Goal: Task Accomplishment & Management: Complete application form

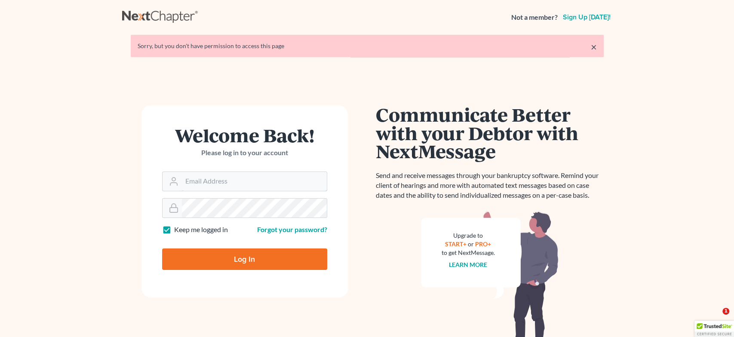
type input "[EMAIL_ADDRESS][DOMAIN_NAME]"
click at [238, 262] on input "Log In" at bounding box center [244, 260] width 165 height 22
type input "Thinking..."
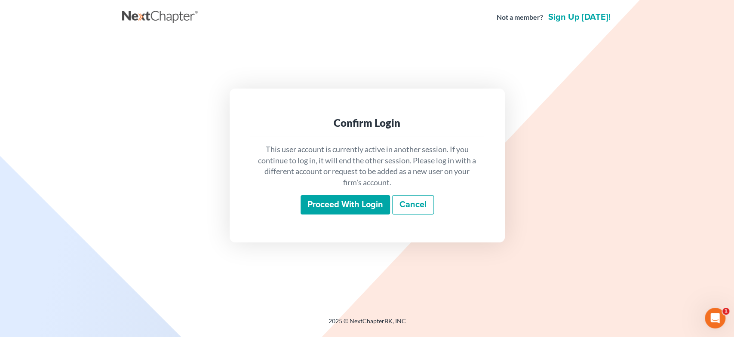
click at [313, 200] on input "Proceed with login" at bounding box center [345, 205] width 89 height 20
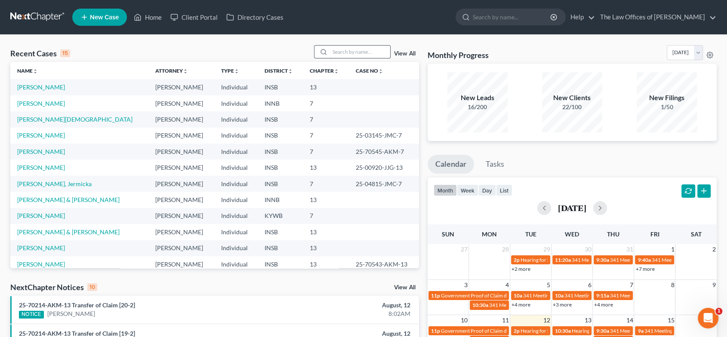
click at [357, 51] on input "search" at bounding box center [360, 52] width 60 height 12
type input "[PERSON_NAME]"
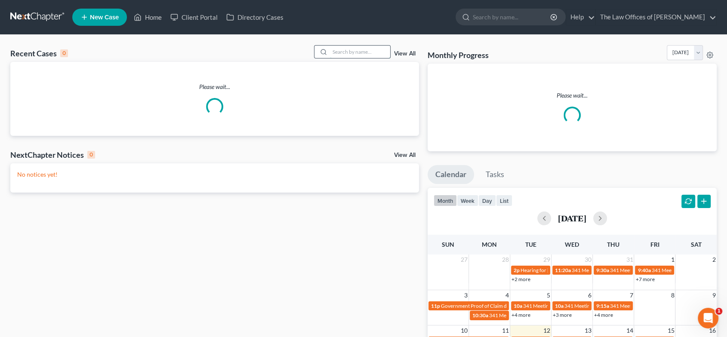
click at [346, 51] on input "search" at bounding box center [360, 52] width 60 height 12
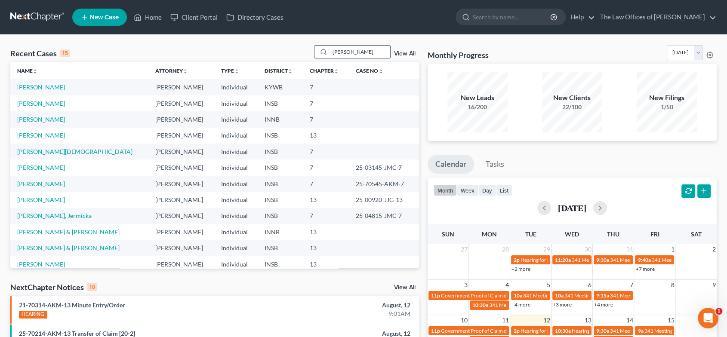
type input "eastwood"
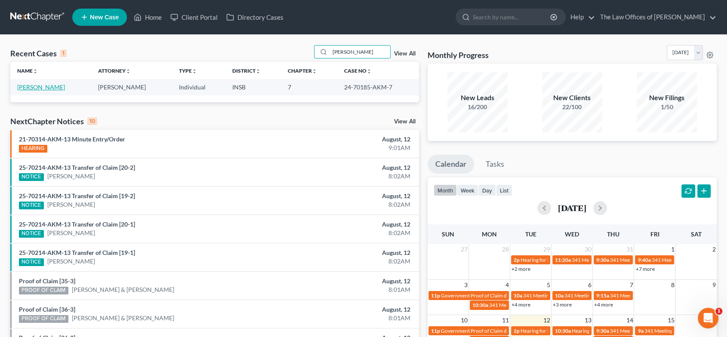
click at [37, 86] on link "Eastwood, Niesha" at bounding box center [41, 86] width 48 height 7
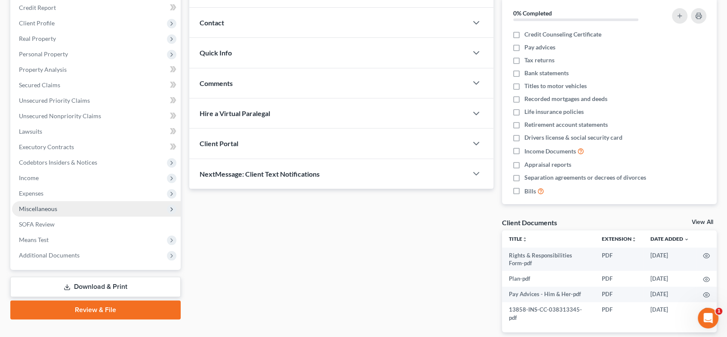
scroll to position [107, 0]
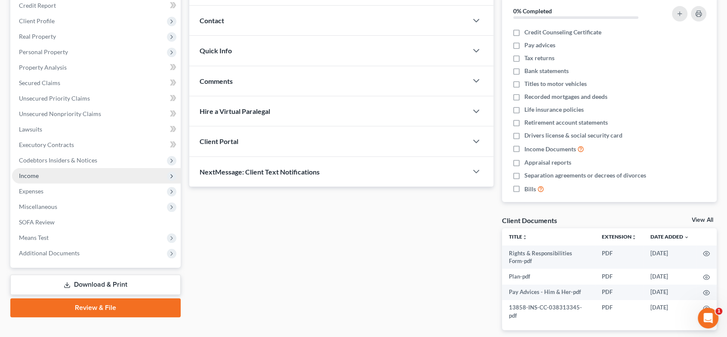
click at [68, 177] on span "Income" at bounding box center [96, 175] width 169 height 15
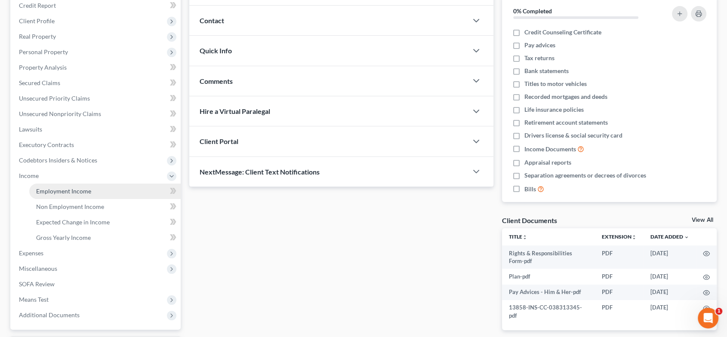
click at [71, 191] on span "Employment Income" at bounding box center [63, 191] width 55 height 7
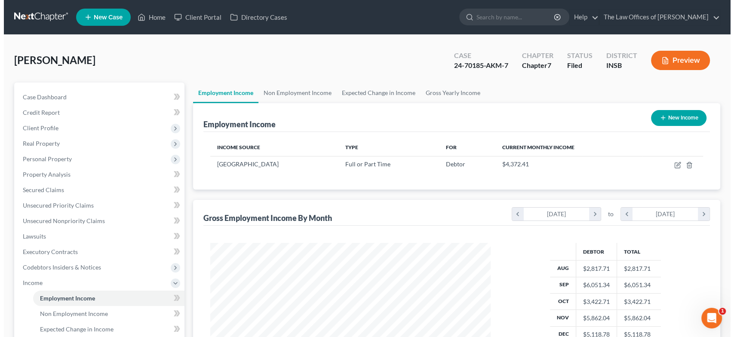
scroll to position [154, 297]
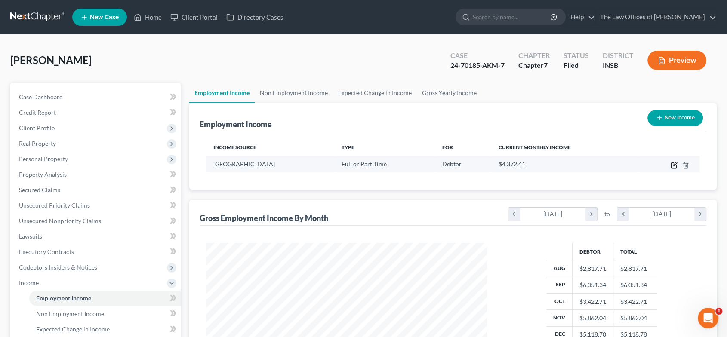
click at [673, 166] on icon "button" at bounding box center [674, 165] width 7 height 7
select select "0"
select select "15"
select select "2"
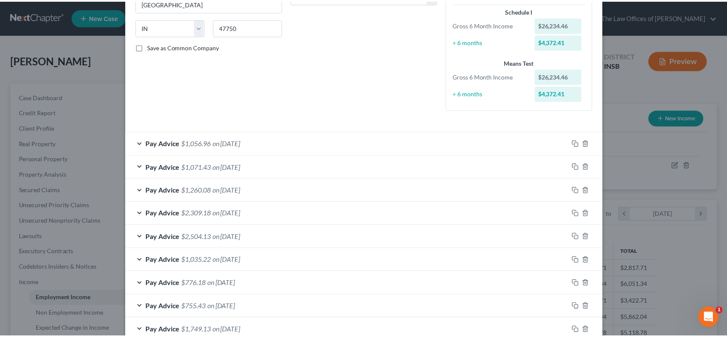
scroll to position [0, 0]
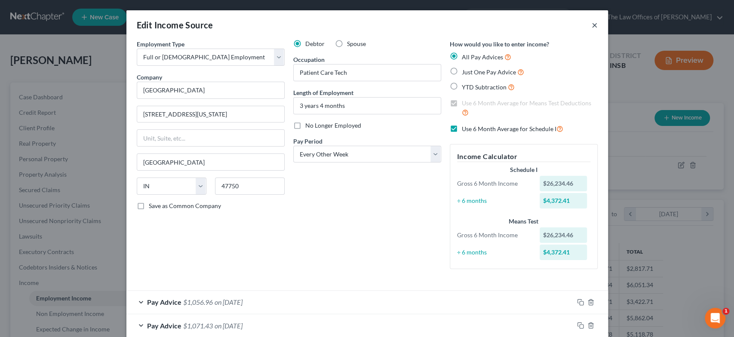
click at [592, 25] on button "×" at bounding box center [595, 25] width 6 height 10
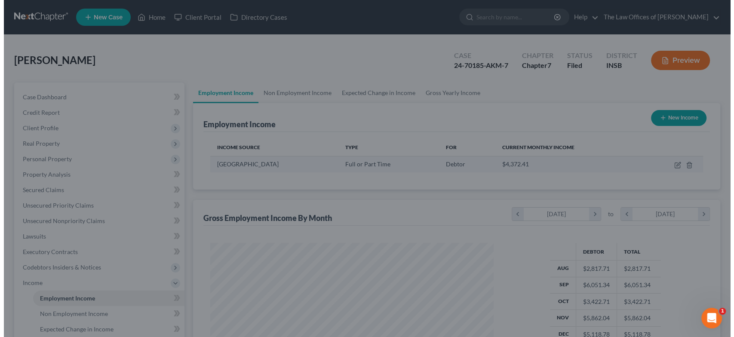
scroll to position [430009, 429864]
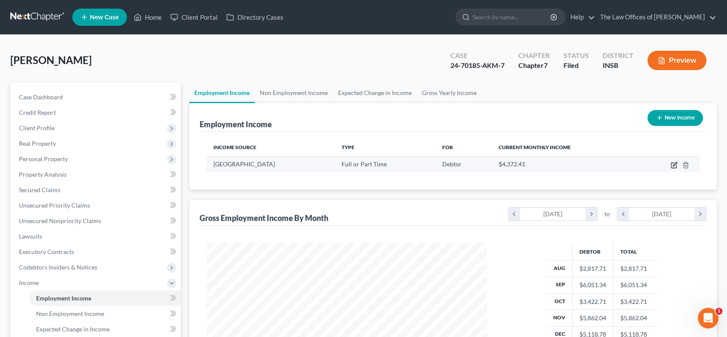
click at [674, 163] on icon "button" at bounding box center [674, 165] width 7 height 7
select select "0"
select select "15"
select select "2"
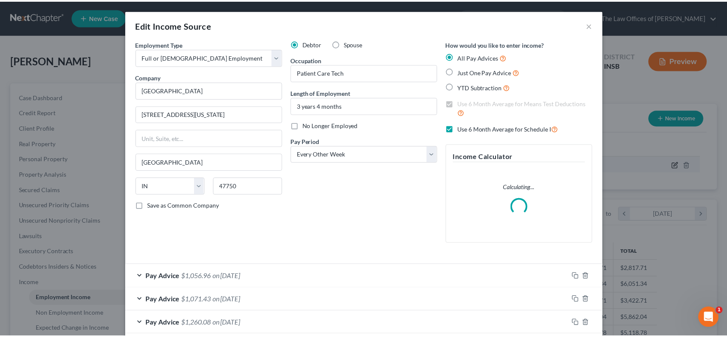
scroll to position [154, 301]
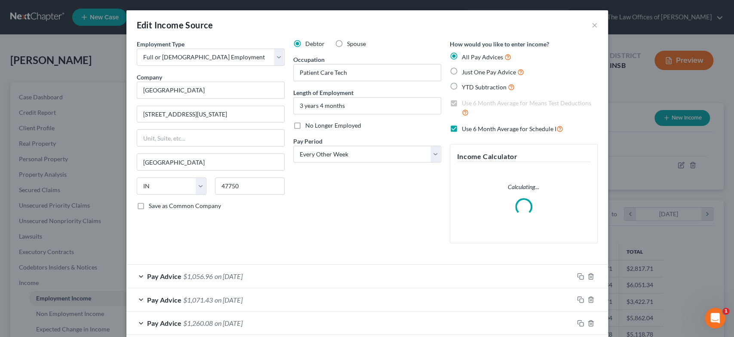
click at [339, 126] on span "No Longer Employed" at bounding box center [333, 125] width 56 height 7
click at [314, 126] on input "No Longer Employed" at bounding box center [312, 124] width 6 height 6
click at [305, 126] on label "No Longer Employed" at bounding box center [333, 125] width 56 height 9
click at [309, 126] on input "No Longer Employed" at bounding box center [312, 124] width 6 height 6
checkbox input "false"
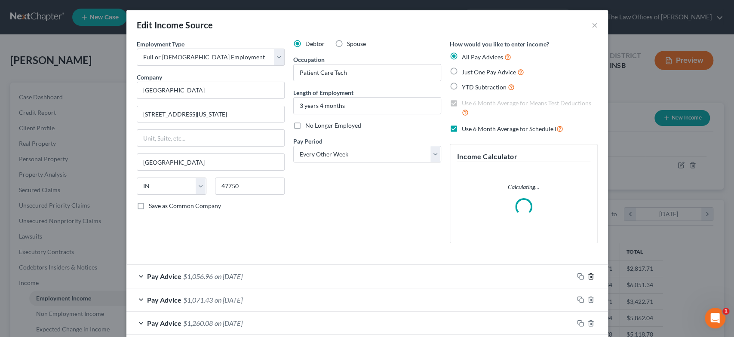
click at [588, 275] on icon "button" at bounding box center [591, 276] width 7 height 7
click at [588, 296] on icon "button" at bounding box center [591, 299] width 7 height 7
click at [588, 320] on icon "button" at bounding box center [591, 323] width 7 height 7
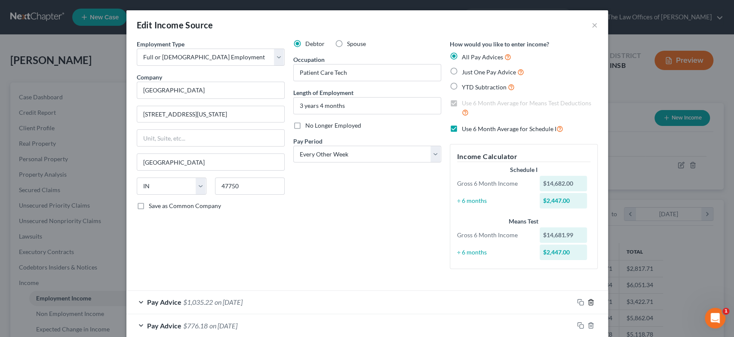
click at [588, 301] on polyline "button" at bounding box center [590, 301] width 5 height 0
click at [588, 324] on polyline "button" at bounding box center [590, 324] width 5 height 0
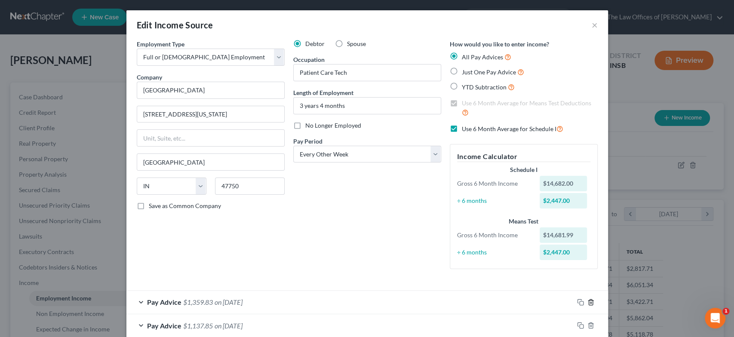
click at [589, 301] on icon "button" at bounding box center [591, 302] width 4 height 6
click at [589, 323] on icon "button" at bounding box center [591, 326] width 4 height 6
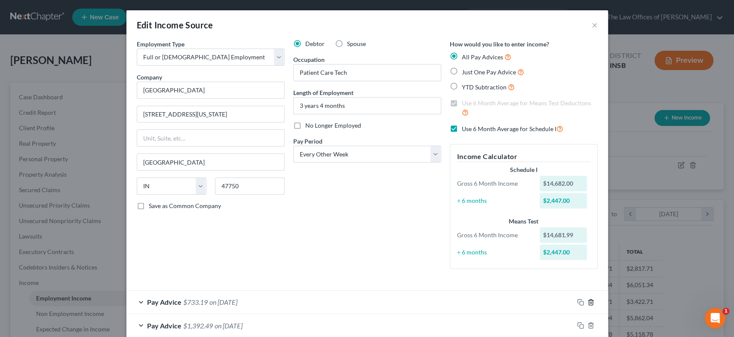
click at [589, 302] on icon "button" at bounding box center [591, 302] width 4 height 6
click at [589, 323] on icon "button" at bounding box center [591, 326] width 4 height 6
click at [589, 302] on icon "button" at bounding box center [591, 302] width 4 height 6
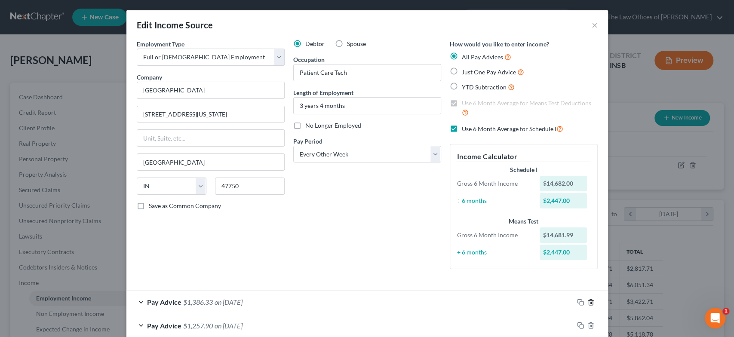
click at [589, 302] on icon "button" at bounding box center [591, 302] width 4 height 6
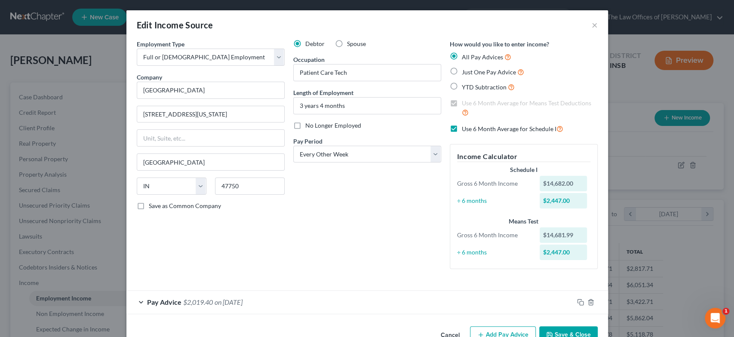
click at [243, 300] on span "on 09/08/2023" at bounding box center [229, 302] width 28 height 8
click at [592, 23] on button "×" at bounding box center [595, 25] width 6 height 10
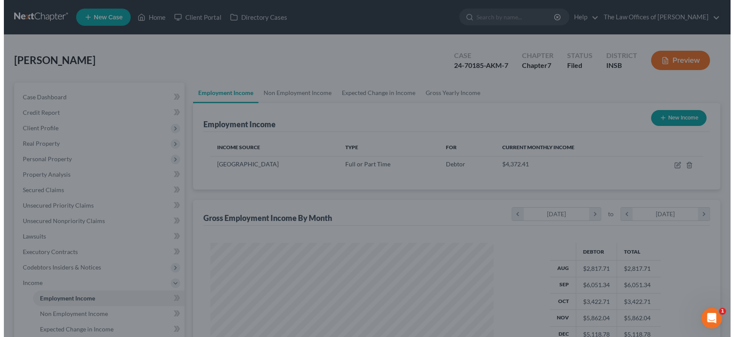
scroll to position [430009, 429864]
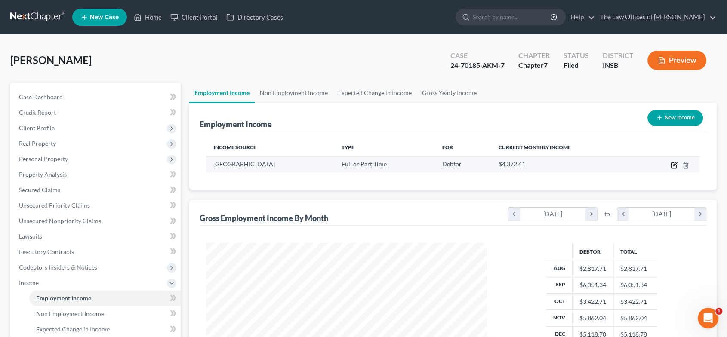
click at [671, 167] on icon "button" at bounding box center [673, 165] width 5 height 5
select select "0"
select select "15"
select select "2"
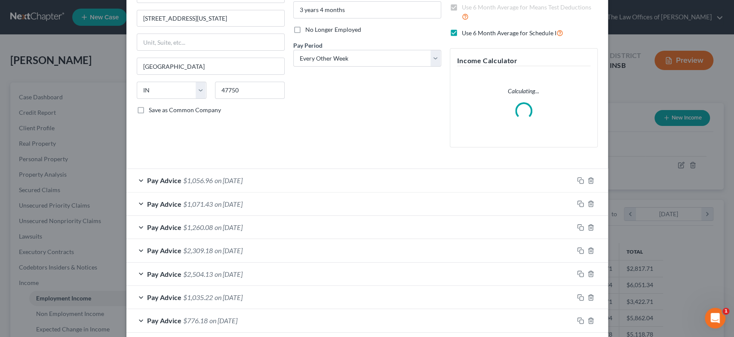
scroll to position [96, 0]
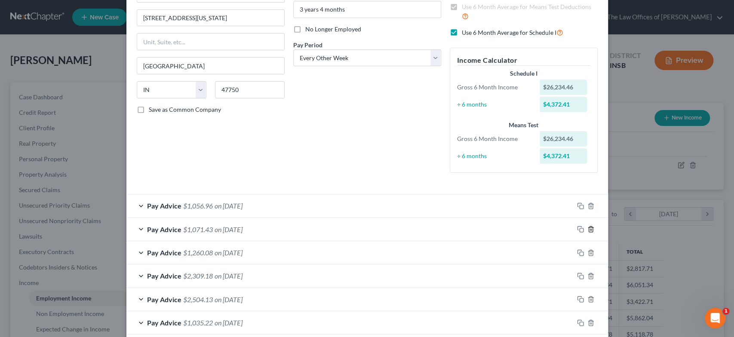
click at [588, 228] on polyline "button" at bounding box center [590, 228] width 5 height 0
click at [588, 251] on polyline "button" at bounding box center [590, 251] width 5 height 0
click at [588, 229] on icon "button" at bounding box center [591, 229] width 7 height 7
click at [588, 249] on icon "button" at bounding box center [591, 252] width 7 height 7
click at [588, 273] on icon "button" at bounding box center [591, 276] width 7 height 7
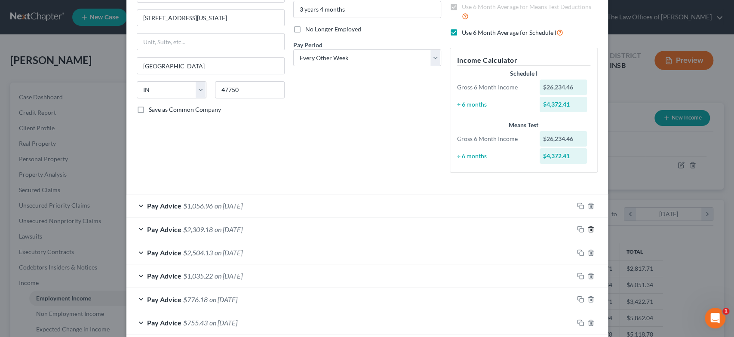
click at [588, 296] on icon "button" at bounding box center [591, 299] width 7 height 7
click at [588, 320] on icon "button" at bounding box center [591, 323] width 7 height 7
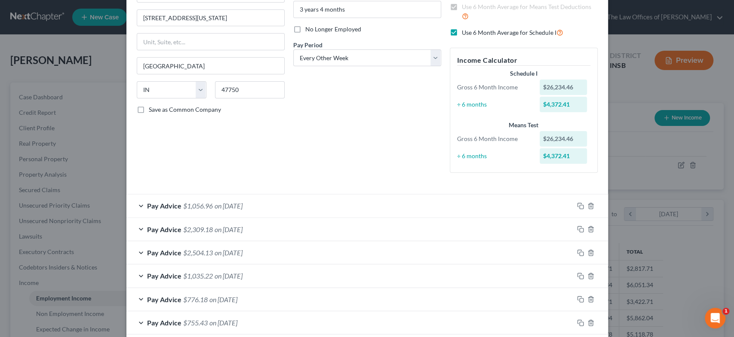
click at [588, 229] on icon "button" at bounding box center [591, 229] width 7 height 7
click at [588, 249] on icon "button" at bounding box center [591, 252] width 7 height 7
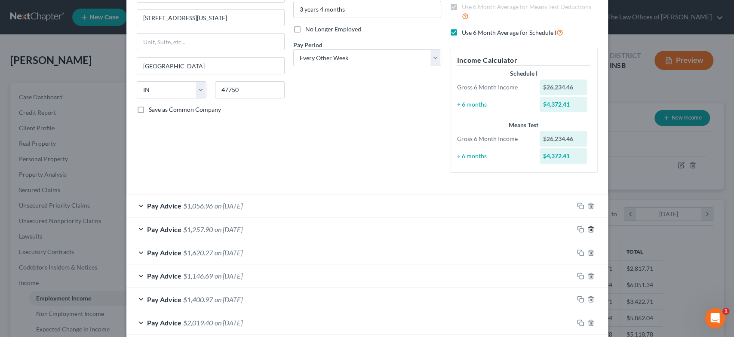
click at [588, 229] on icon "button" at bounding box center [591, 229] width 7 height 7
click at [588, 249] on icon "button" at bounding box center [591, 252] width 7 height 7
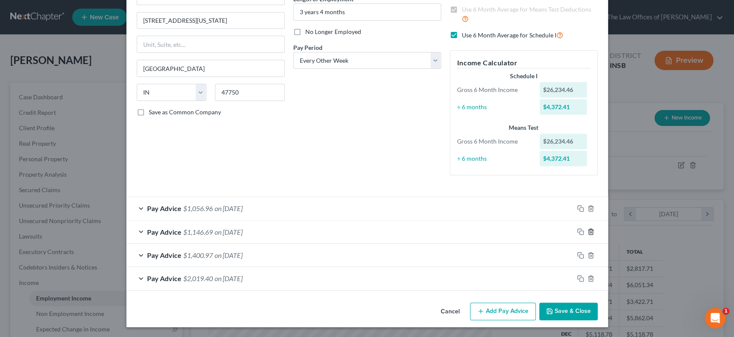
click at [588, 229] on icon "button" at bounding box center [591, 231] width 7 height 7
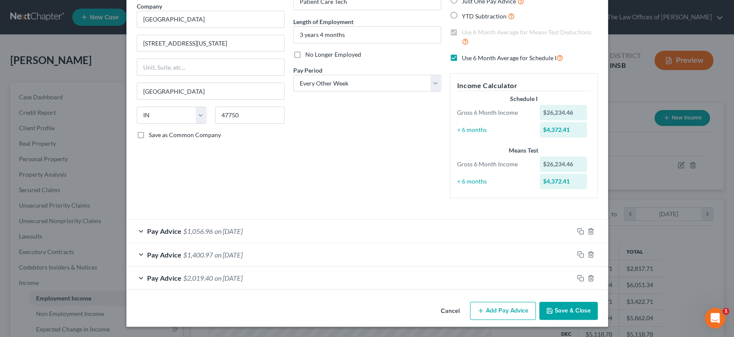
scroll to position [71, 0]
click at [588, 256] on icon "button" at bounding box center [591, 255] width 7 height 7
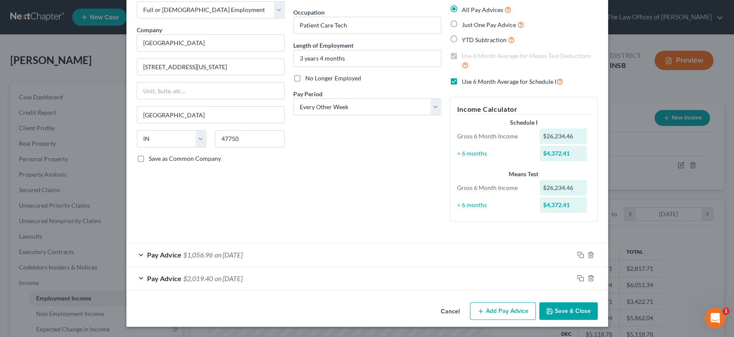
scroll to position [47, 0]
click at [591, 278] on line "button" at bounding box center [591, 279] width 0 height 2
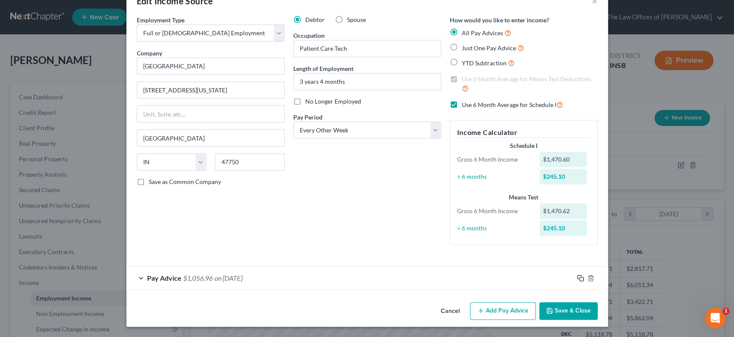
click at [580, 279] on rect "button" at bounding box center [582, 279] width 4 height 4
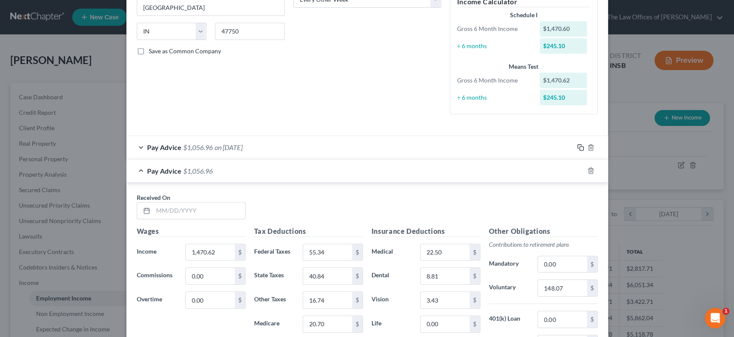
scroll to position [160, 0]
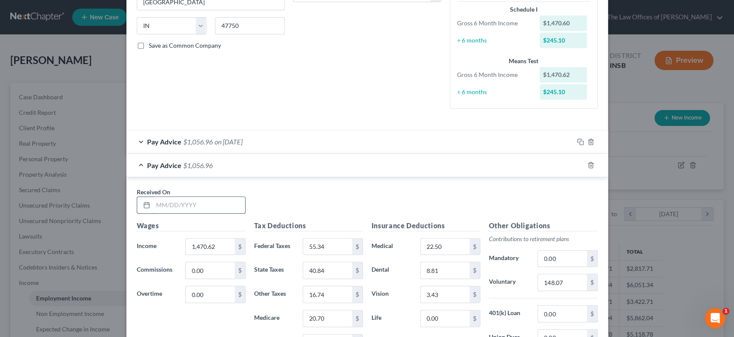
click at [213, 202] on input "text" at bounding box center [199, 205] width 92 height 16
type input "2/7/25"
type input "1,303.24"
type input "50"
type input "36.04"
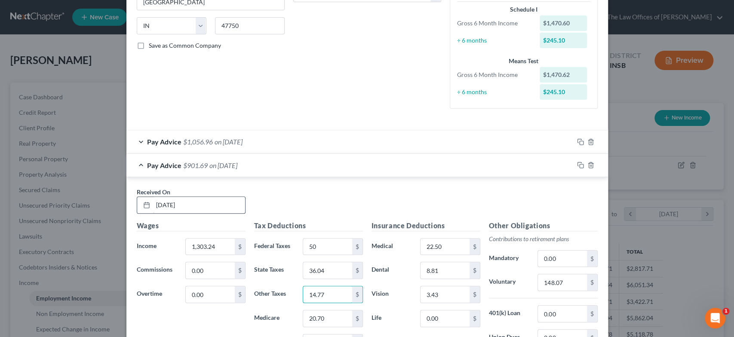
type input "14.77"
type input "18.26"
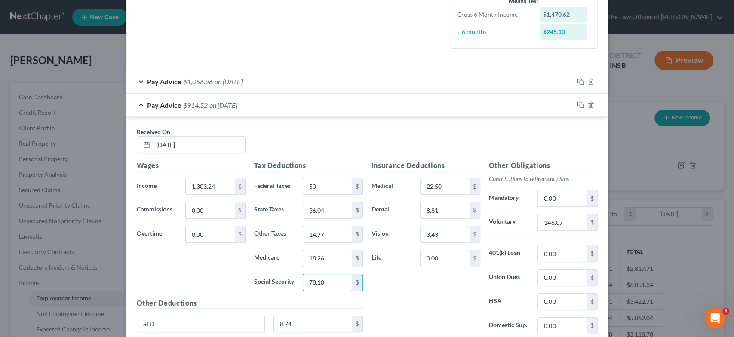
scroll to position [236, 0]
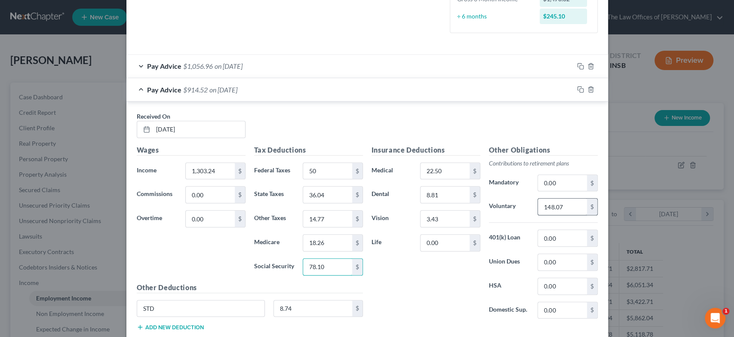
type input "78.10"
click at [554, 209] on input "148.07" at bounding box center [562, 207] width 49 height 16
type input "78.19"
type input "200.77"
click at [557, 209] on input "78.19" at bounding box center [562, 207] width 49 height 16
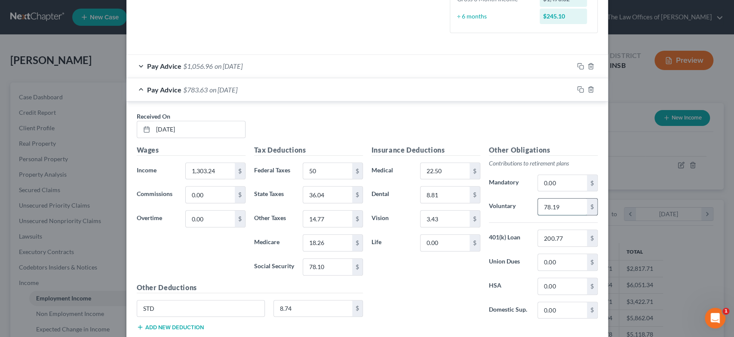
click at [557, 209] on input "78.19" at bounding box center [562, 207] width 49 height 16
click at [553, 263] on input "0.00" at bounding box center [562, 262] width 49 height 16
click at [542, 204] on input "123.32" at bounding box center [562, 207] width 49 height 16
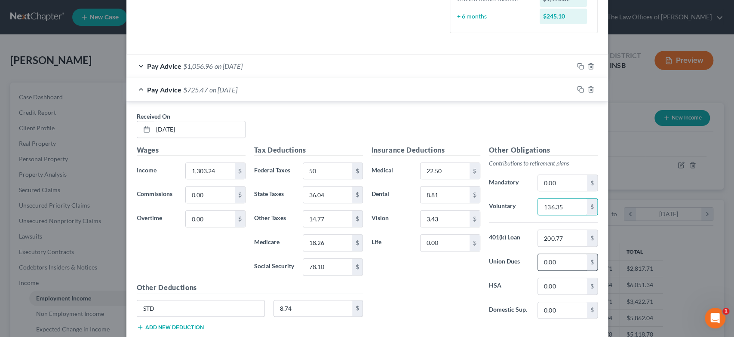
type input "136.35"
click at [553, 260] on input "0.00" at bounding box center [562, 262] width 49 height 16
type input "1"
type input "22.69"
drag, startPoint x: 570, startPoint y: 263, endPoint x: 532, endPoint y: 264, distance: 38.3
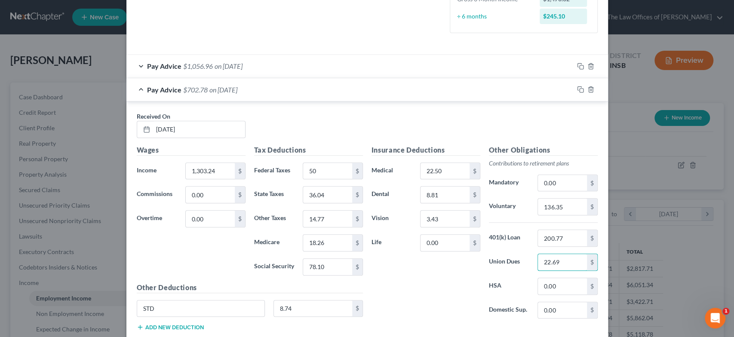
click at [533, 264] on div "22.69 $" at bounding box center [567, 262] width 68 height 17
click at [577, 89] on icon "button" at bounding box center [580, 89] width 7 height 7
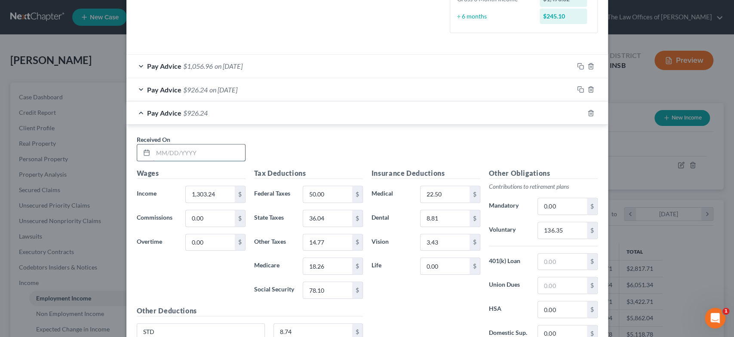
click at [199, 156] on input "text" at bounding box center [199, 153] width 92 height 16
type input "2/14/25"
type input "2,117.93"
type input "128.36"
type input "59.39"
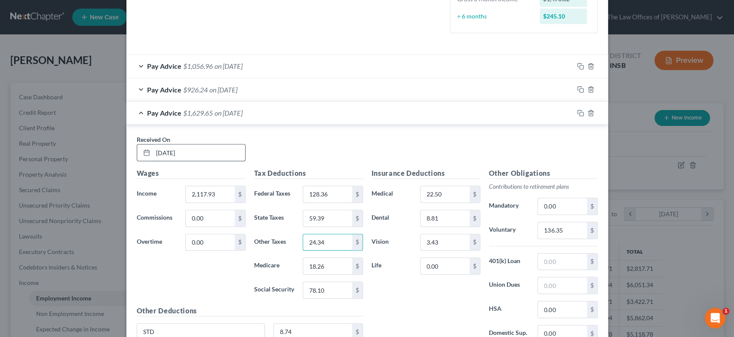
type input "24.34"
type input "30.08"
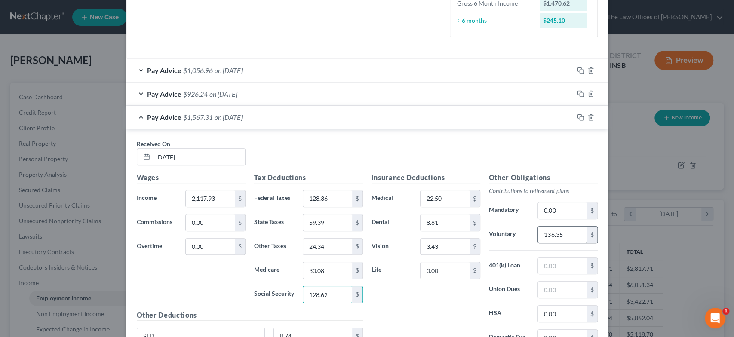
scroll to position [230, 0]
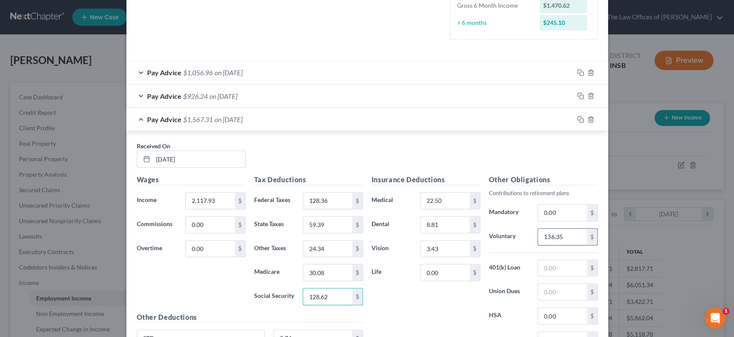
type input "128.62"
click at [559, 231] on input "136.35" at bounding box center [562, 237] width 49 height 16
type input "193.38"
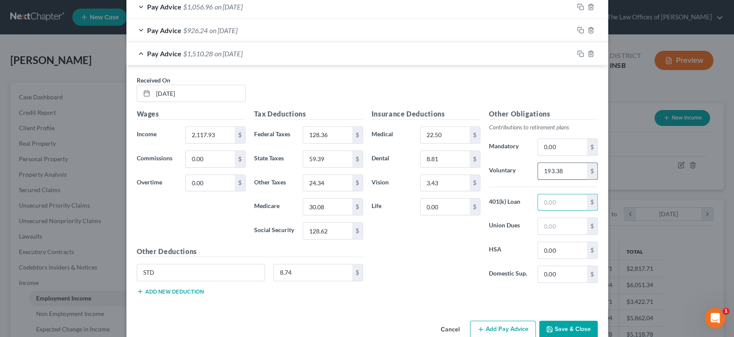
scroll to position [313, 0]
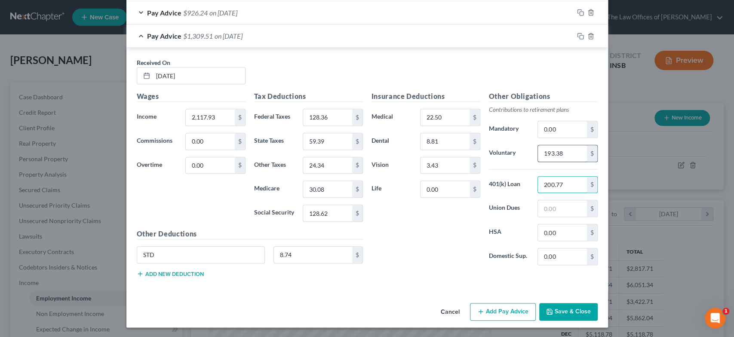
type input "200.77"
type input "191.11"
drag, startPoint x: 554, startPoint y: 233, endPoint x: 503, endPoint y: 233, distance: 50.8
click at [504, 233] on div "HSA 148.46 $" at bounding box center [543, 232] width 117 height 17
type input "0"
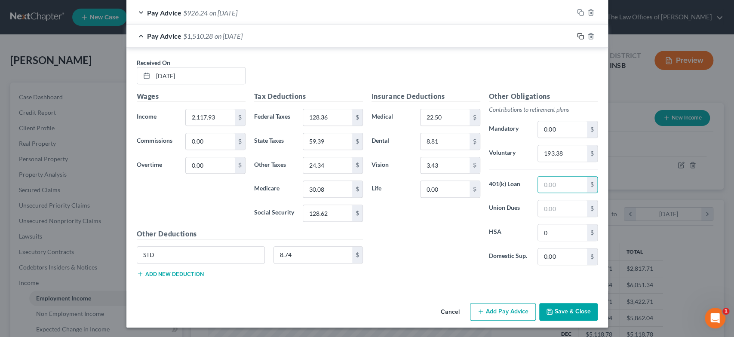
click at [577, 35] on icon "button" at bounding box center [580, 36] width 7 height 7
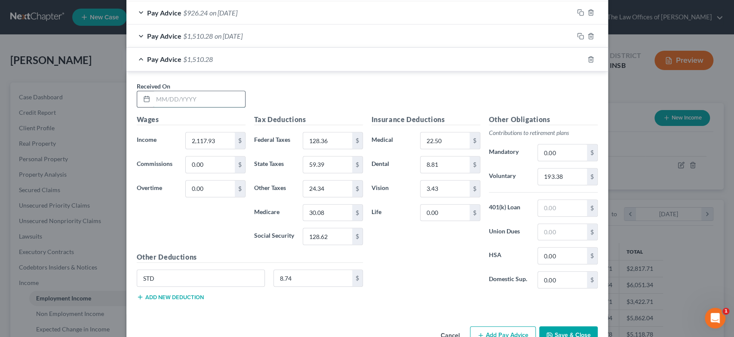
click at [191, 101] on input "text" at bounding box center [199, 99] width 92 height 16
type input "3/7/25"
type input "2,355.60"
type input "155.17"
type input "66.21"
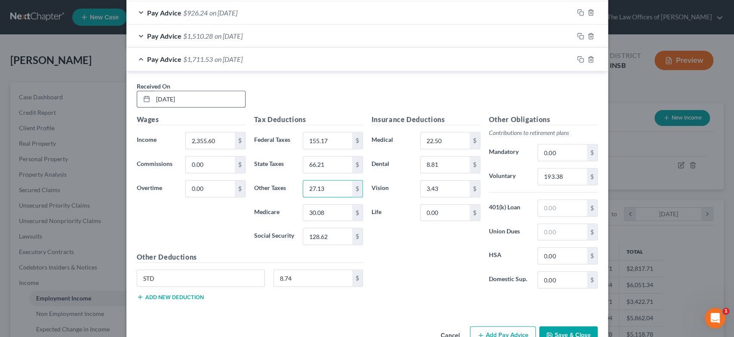
type input "27.13"
type input "33.53"
type input "143.35"
click at [549, 182] on input "193.38" at bounding box center [562, 177] width 49 height 16
type input "210.03"
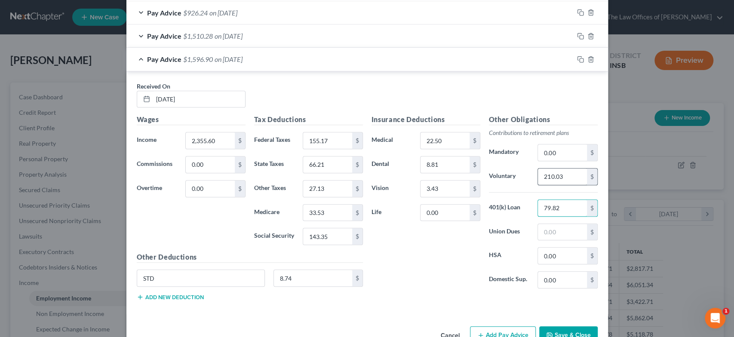
type input "79.82"
type input "200.77"
drag, startPoint x: 568, startPoint y: 227, endPoint x: 535, endPoint y: 235, distance: 34.0
click at [538, 235] on input "200.77" at bounding box center [562, 232] width 49 height 16
click at [577, 57] on icon "button" at bounding box center [580, 59] width 7 height 7
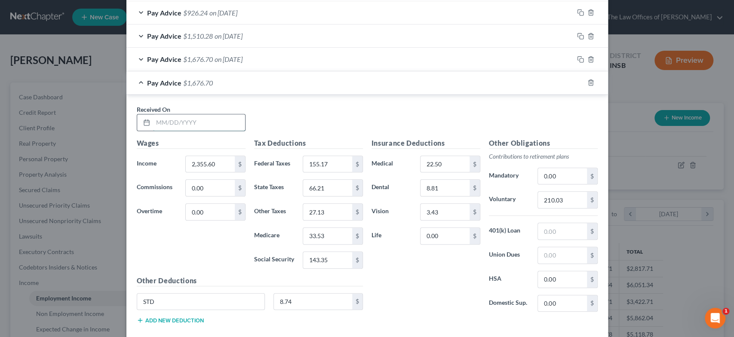
click at [177, 124] on input "text" at bounding box center [199, 122] width 92 height 16
type input "3/21/25"
type input "2,985.60"
type input "258.39"
type input "84.27"
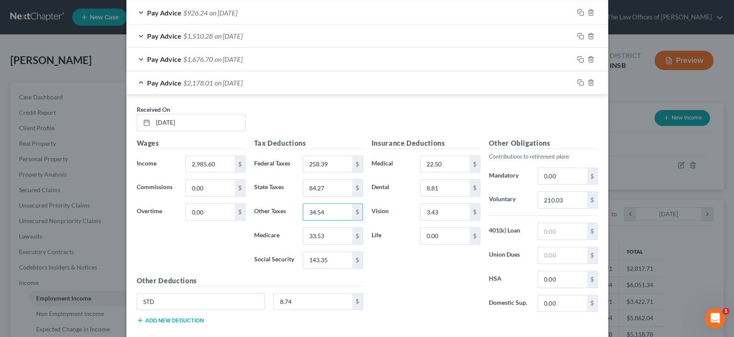
type input "34.54"
type input "42.66"
type input "182.41"
click at [554, 199] on input "210.03" at bounding box center [562, 200] width 49 height 16
type input "254.12"
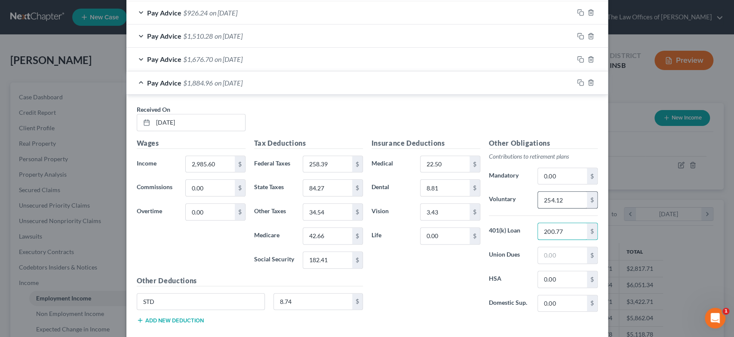
type input "200.77"
type input "24.95"
click at [577, 82] on icon "button" at bounding box center [580, 82] width 7 height 7
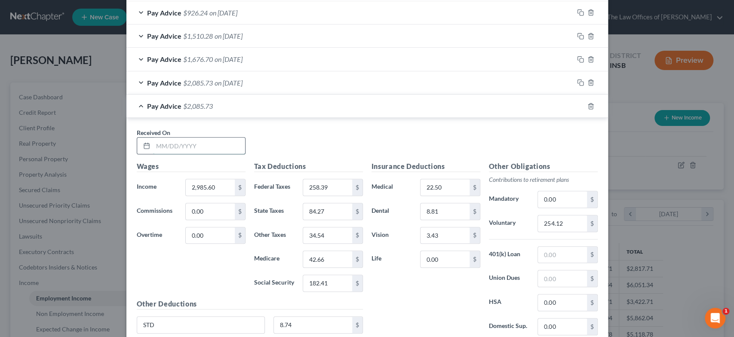
click at [197, 142] on input "text" at bounding box center [199, 146] width 92 height 16
type input "4/4/25"
type input "2,306.04"
type input "3"
type input "144.04"
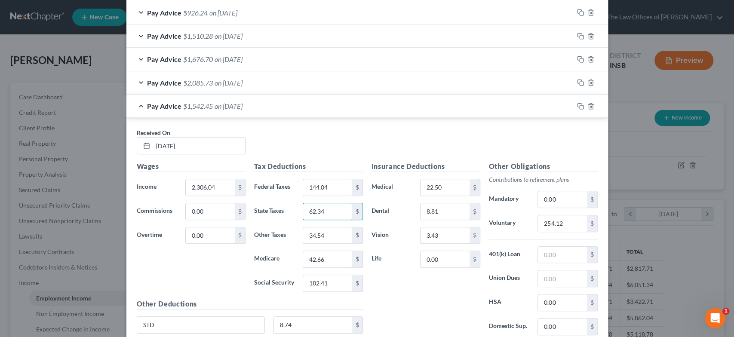
type input "62.34"
type input "25.98"
type input "32.81"
type input "140.28"
click at [555, 223] on input "254.12" at bounding box center [562, 224] width 49 height 16
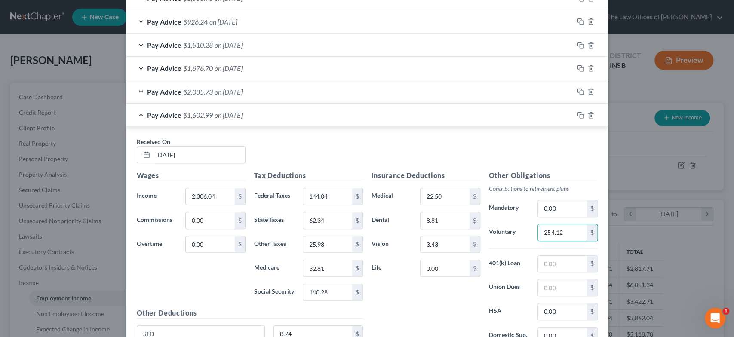
scroll to position [300, 0]
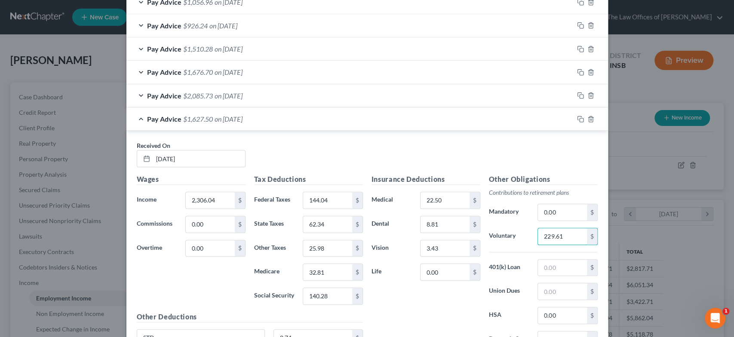
type input "229.61"
type input "200.77"
type input "35.49"
type input "0"
click at [577, 117] on icon "button" at bounding box center [580, 119] width 7 height 7
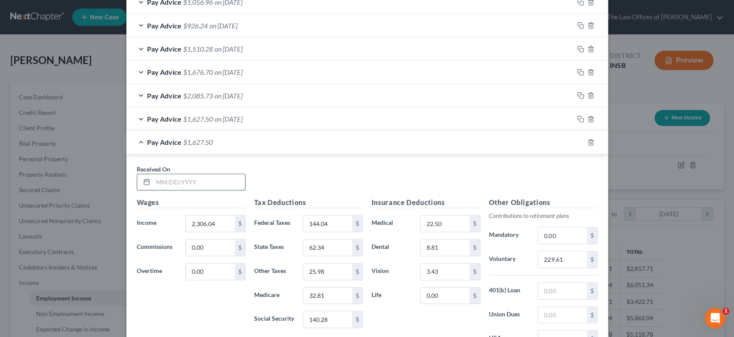
click at [186, 182] on input "text" at bounding box center [199, 182] width 92 height 16
type input "4/18/25"
type input "1,750"
type input "82.66"
type input "47"
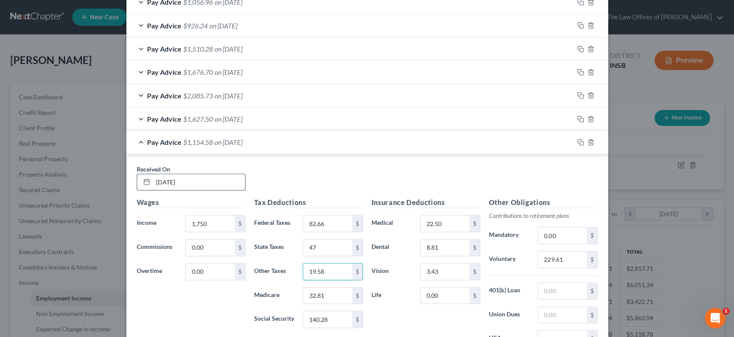
type input "19.58"
type input "24.74"
type input "105.80"
click at [540, 261] on input "229.61" at bounding box center [562, 260] width 49 height 16
type input "185.12"
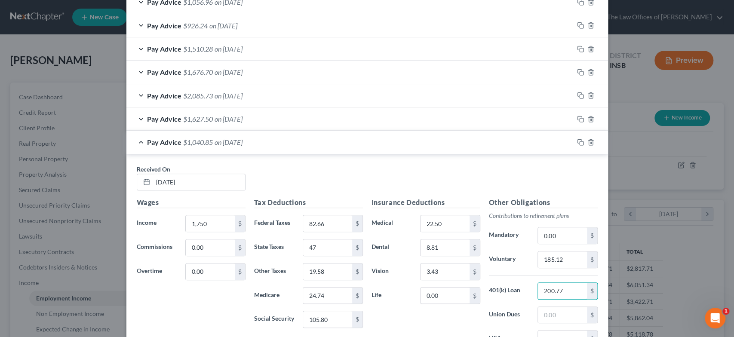
type input "200.77"
type input "159.64"
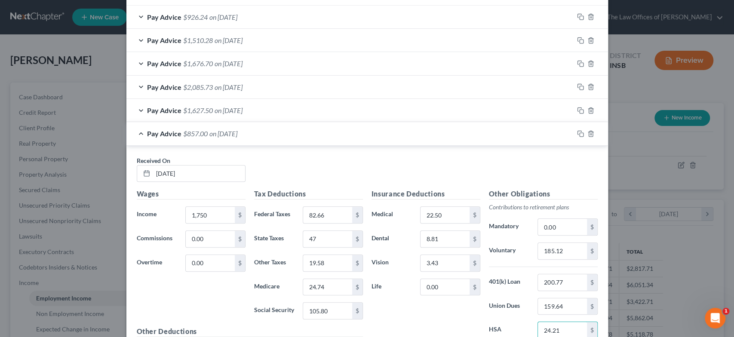
drag, startPoint x: 570, startPoint y: 328, endPoint x: 532, endPoint y: 328, distance: 38.7
click at [533, 328] on div "24.21 $" at bounding box center [567, 330] width 68 height 17
type input "0"
click at [577, 133] on icon "button" at bounding box center [580, 133] width 7 height 7
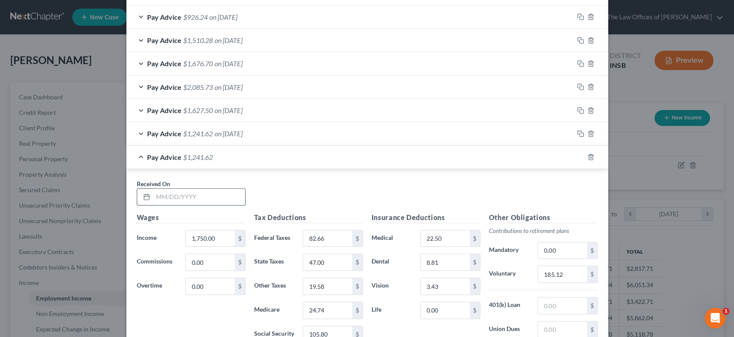
click at [179, 200] on input "text" at bounding box center [199, 197] width 92 height 16
type input "5/2/25"
type input "2,337.58"
type input "147.52"
type input "63.21"
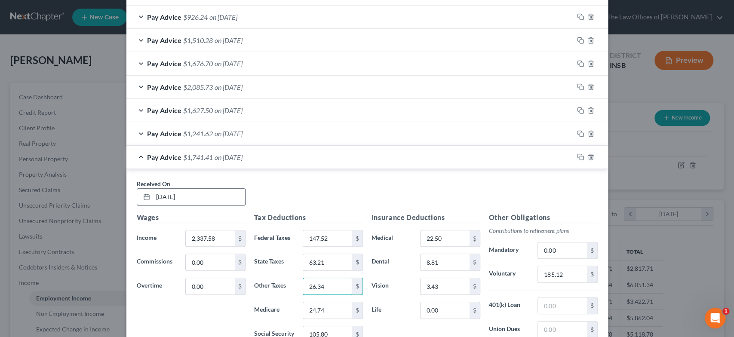
type input "26.34"
type input "33.26"
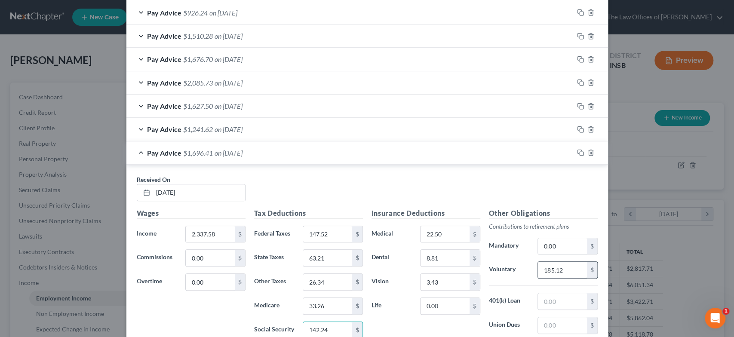
type input "142.24"
click at [559, 271] on input "185.12" at bounding box center [562, 270] width 49 height 16
type input "220.97"
type input "200.77"
type input "3"
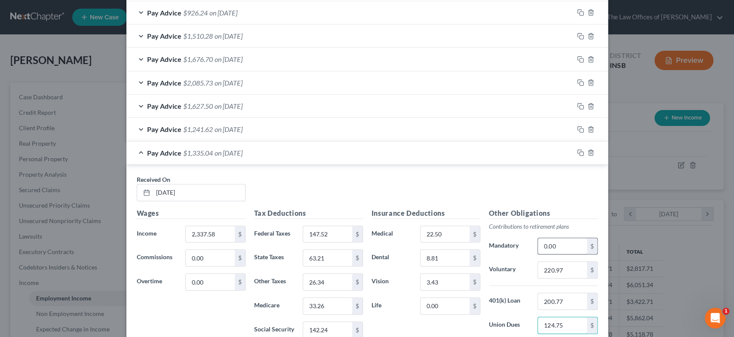
type input "124.75"
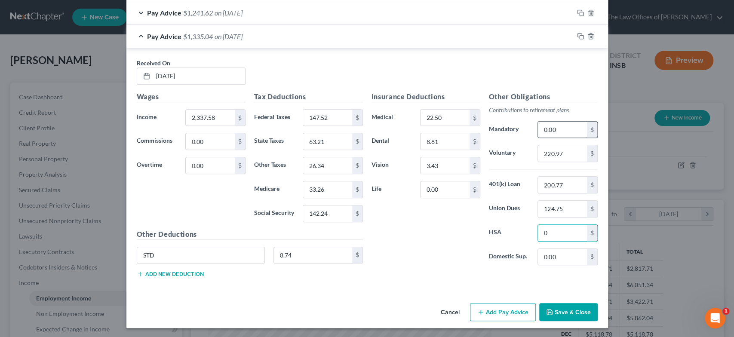
type input "0"
click at [578, 36] on icon "button" at bounding box center [580, 36] width 4 height 4
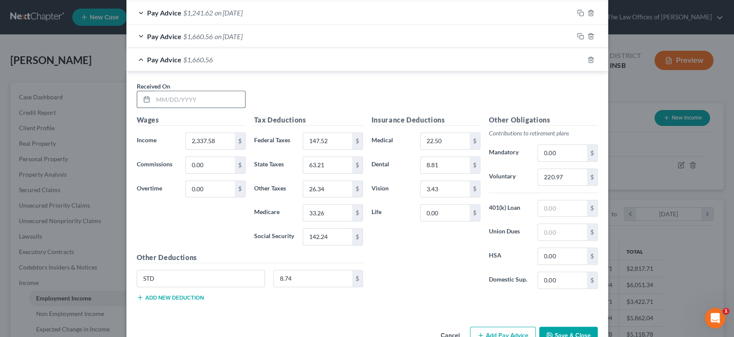
click at [172, 101] on input "text" at bounding box center [199, 99] width 92 height 16
type input "5/16/25"
type input "1,938.01"
type input "103.41"
type input "52.18"
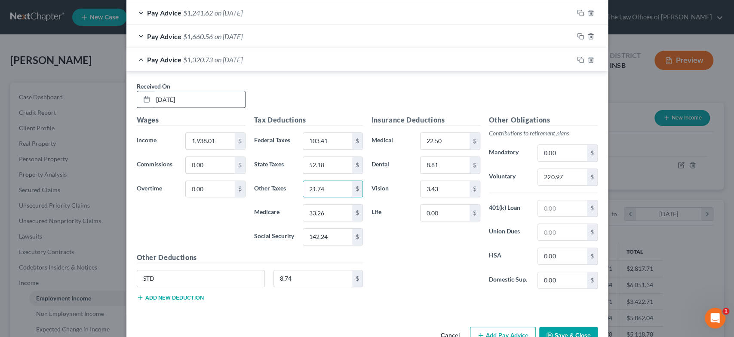
type input "21.74"
type input "27.48"
type input "117.46"
click at [564, 181] on input "220.97" at bounding box center [562, 177] width 49 height 16
type input "189.00"
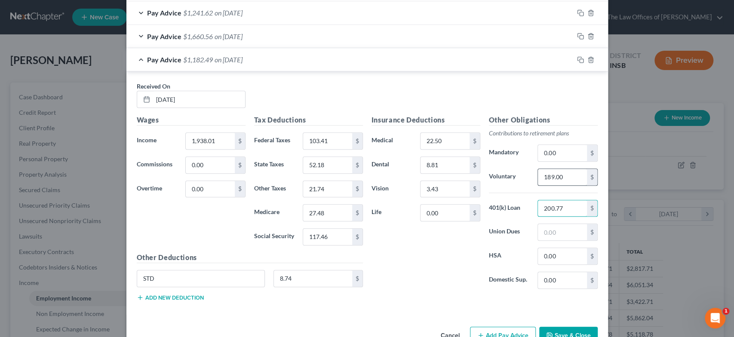
type input "200.77"
type input "69.93"
drag, startPoint x: 565, startPoint y: 255, endPoint x: 533, endPoint y: 256, distance: 31.9
click at [533, 257] on div "202.40 $" at bounding box center [567, 256] width 68 height 17
type input "0"
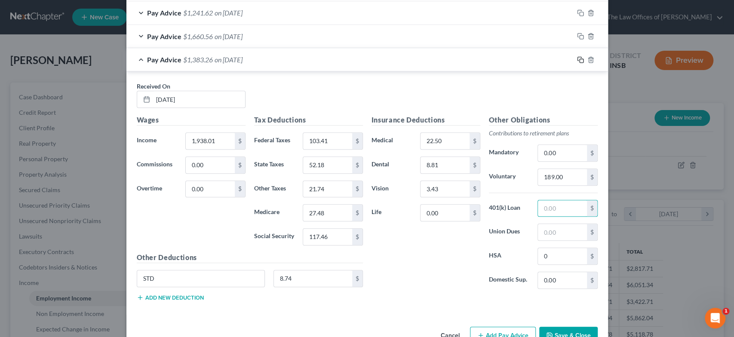
click at [577, 57] on icon "button" at bounding box center [580, 59] width 7 height 7
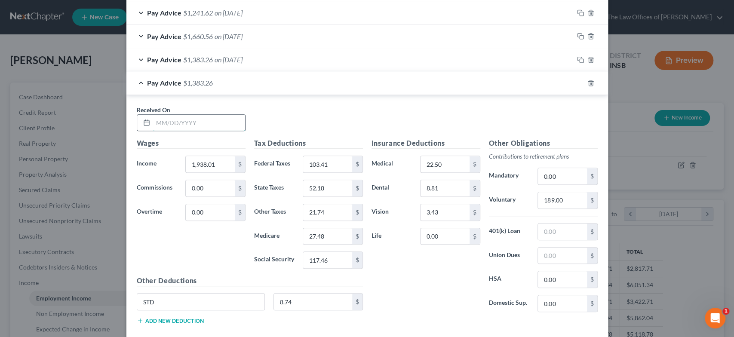
click at [207, 123] on input "text" at bounding box center [199, 123] width 92 height 16
type input "5/30/25"
type input "1,644.83"
type input "71.04"
type input "44.09"
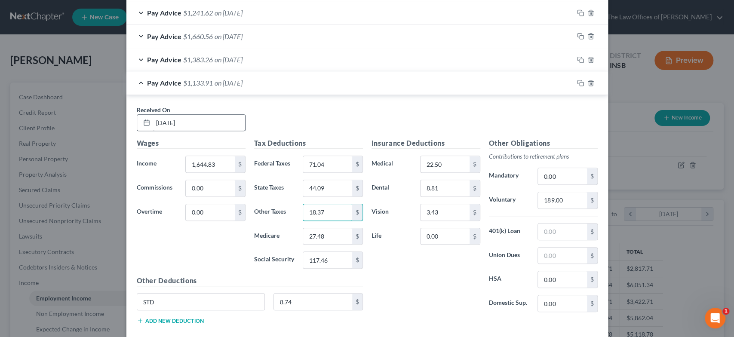
type input "18.37"
type input "23.22"
type input "99.28"
click at [553, 193] on input "189.00" at bounding box center [562, 200] width 49 height 16
type input "165.55"
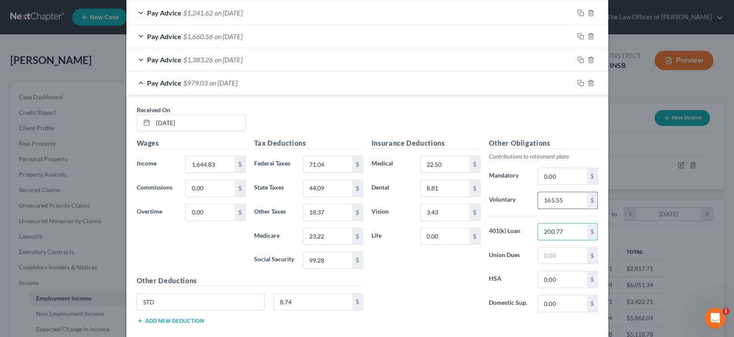
type input "200.77"
type input "113.15"
type input "0"
click at [577, 81] on icon "button" at bounding box center [580, 83] width 7 height 7
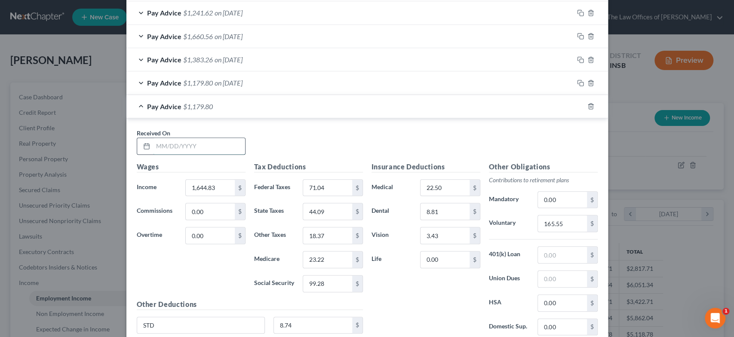
click at [178, 142] on input "text" at bounding box center [199, 146] width 92 height 16
type input "6/13/25"
type input "925.60"
type input "50"
type input "24.24"
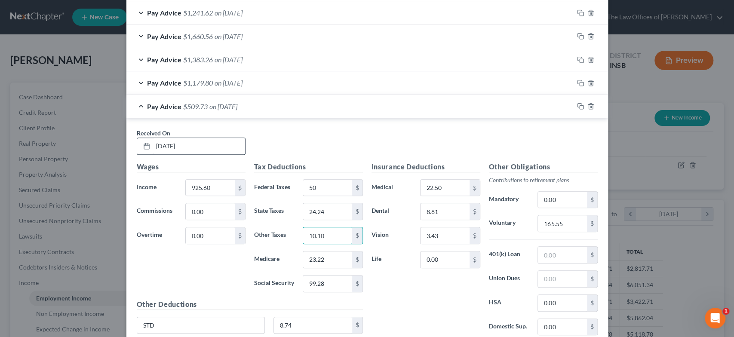
type input "10.10"
type input "12.79"
type input "54.69"
click at [562, 220] on input "165.55" at bounding box center [562, 224] width 49 height 16
type input "119.18"
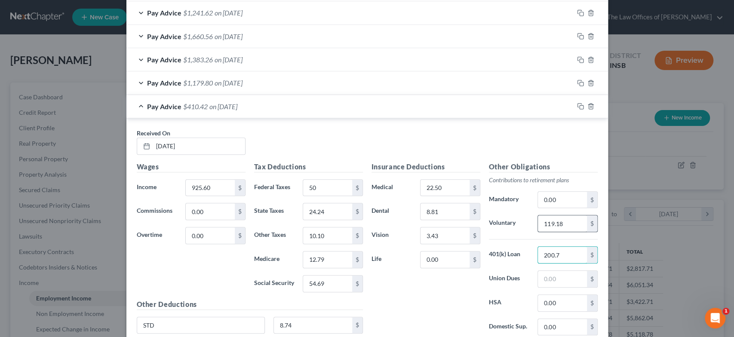
type input "200.77"
drag, startPoint x: 574, startPoint y: 253, endPoint x: 515, endPoint y: 254, distance: 58.5
click at [513, 254] on div "401(k) Loan 200.77 $" at bounding box center [543, 254] width 117 height 17
click at [578, 106] on icon "button" at bounding box center [580, 106] width 7 height 7
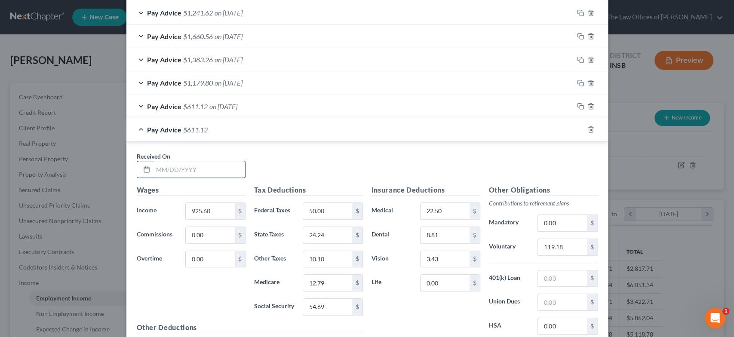
click at [209, 166] on input "text" at bounding box center [199, 169] width 92 height 16
type input "6/27/25"
type input "1,912.35"
type input "100.58"
type input "51.48"
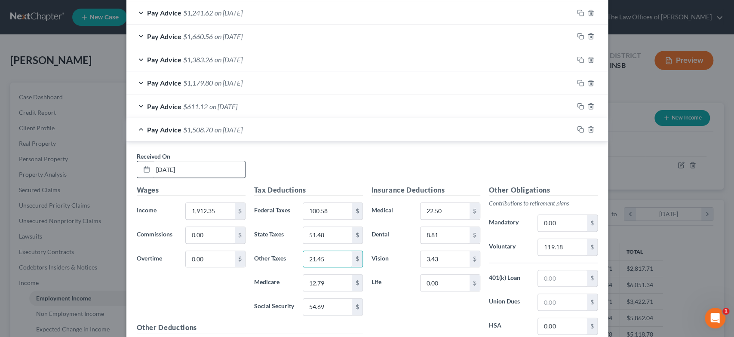
type input "21.45"
type input "27.09"
type input "11.87"
click at [568, 247] on input "119.18" at bounding box center [562, 247] width 49 height 16
type input "198.11"
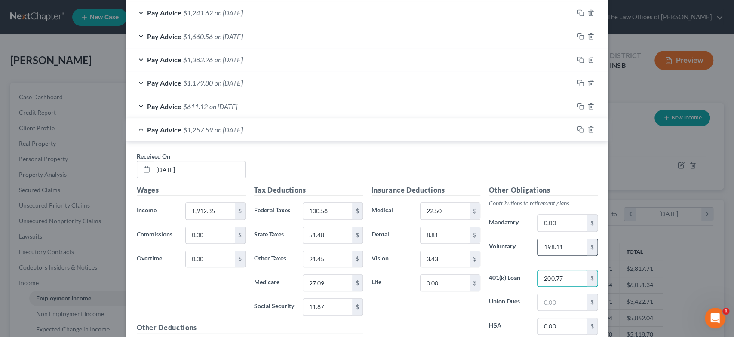
type input "200.77"
type input "158.88"
type input "94.09"
type input "115.87"
type input "0"
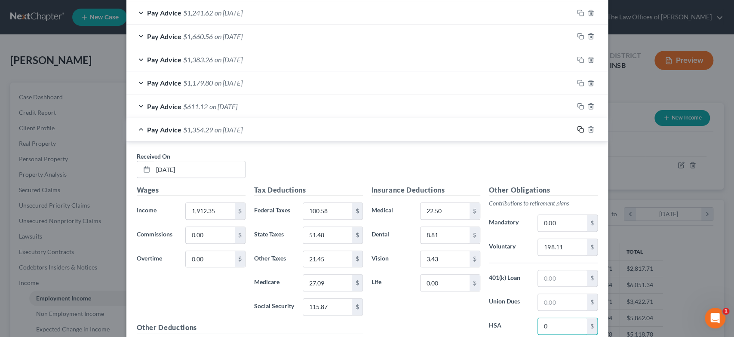
click at [578, 130] on icon "button" at bounding box center [580, 129] width 7 height 7
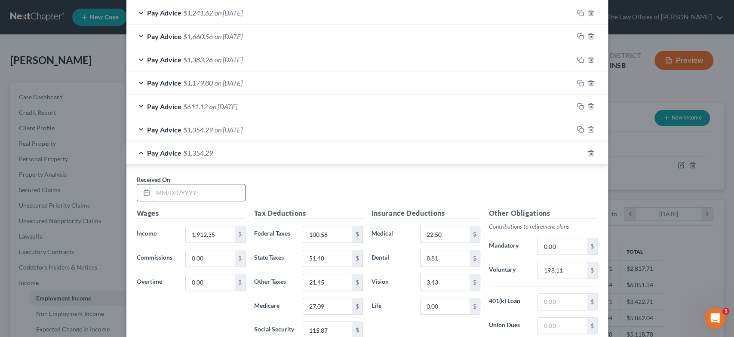
click at [195, 194] on input "text" at bounding box center [199, 193] width 92 height 16
type input "7/11/25"
type input "584.26"
type input "50"
type input "14.82"
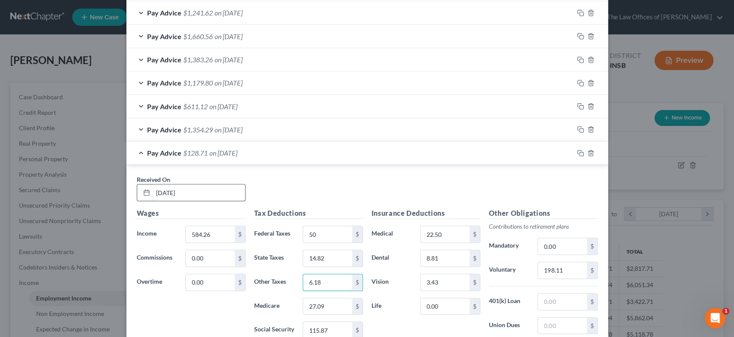
type input "6.18"
type input "7.85"
type input "33.53"
click at [562, 267] on input "198.11" at bounding box center [562, 270] width 49 height 16
type input "91.87"
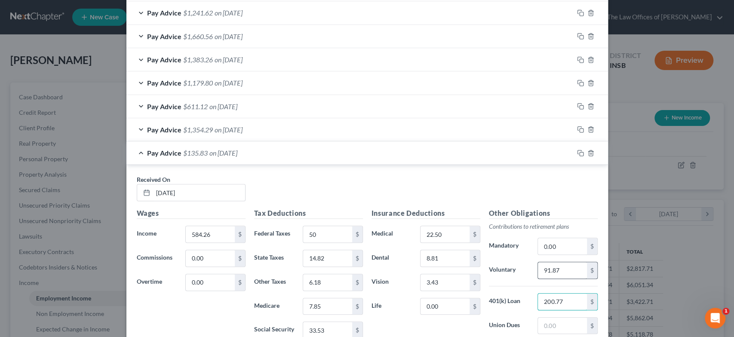
type input "200.77"
type input "59.06"
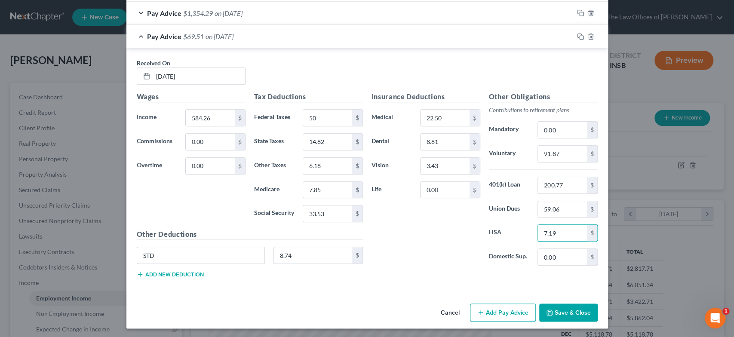
drag, startPoint x: 561, startPoint y: 234, endPoint x: 527, endPoint y: 235, distance: 33.6
click at [527, 235] on div "HSA 7.19 $" at bounding box center [543, 233] width 117 height 17
type input "0"
click at [580, 36] on rect "button" at bounding box center [582, 38] width 4 height 4
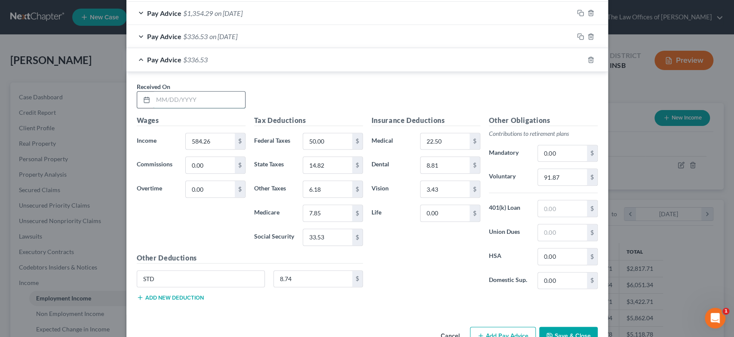
click at [206, 92] on input "text" at bounding box center [199, 100] width 92 height 16
type input "7/25/25"
type input "914.99"
type input "100.97"
type input "23.95"
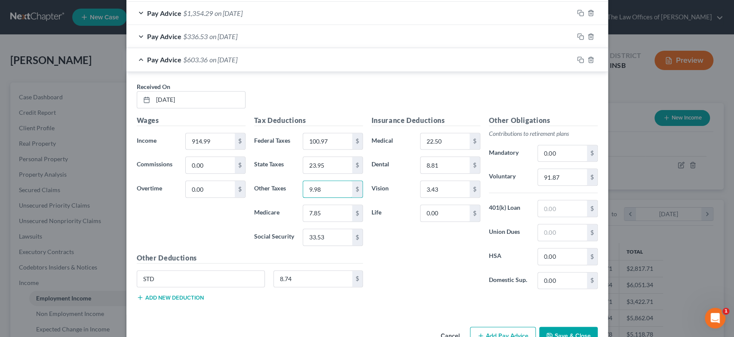
type input "9.98"
type input "12.63"
type input "54.03"
drag, startPoint x: 561, startPoint y: 176, endPoint x: 564, endPoint y: 172, distance: 4.9
click at [560, 175] on input "91.87" at bounding box center [562, 177] width 49 height 16
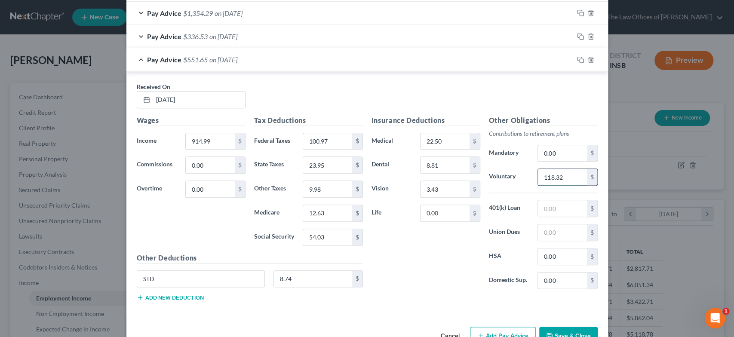
type input "118.32"
type input "200.77"
drag, startPoint x: 561, startPoint y: 209, endPoint x: 538, endPoint y: 209, distance: 22.8
click at [538, 208] on input "200.77" at bounding box center [562, 208] width 49 height 16
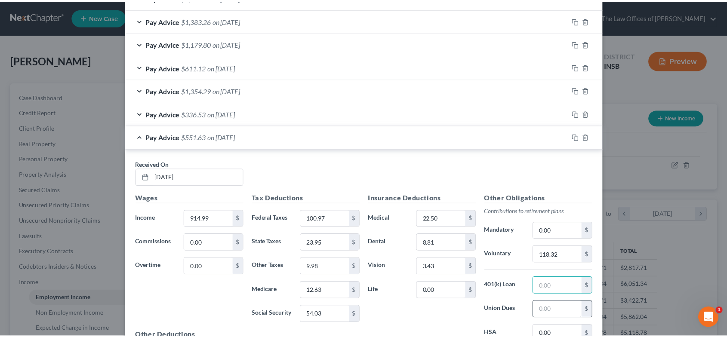
scroll to position [570, 0]
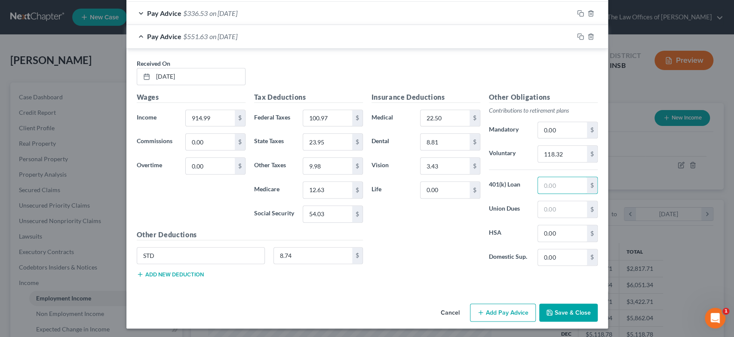
click at [582, 311] on button "Save & Close" at bounding box center [568, 313] width 59 height 18
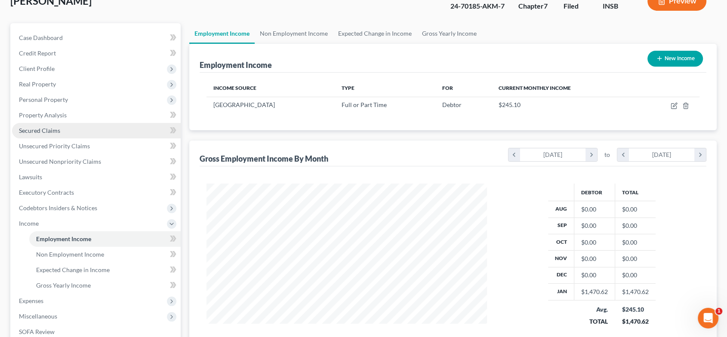
scroll to position [59, 0]
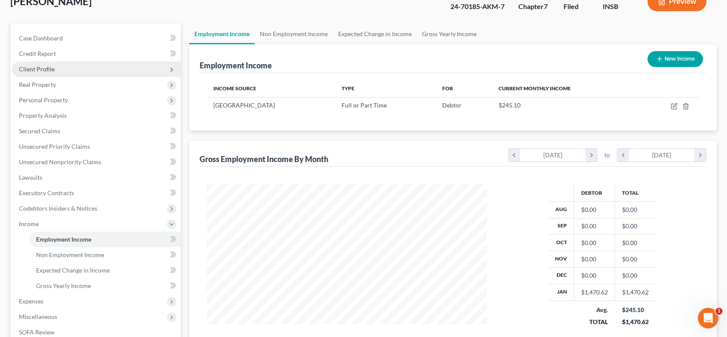
click at [82, 69] on span "Client Profile" at bounding box center [96, 69] width 169 height 15
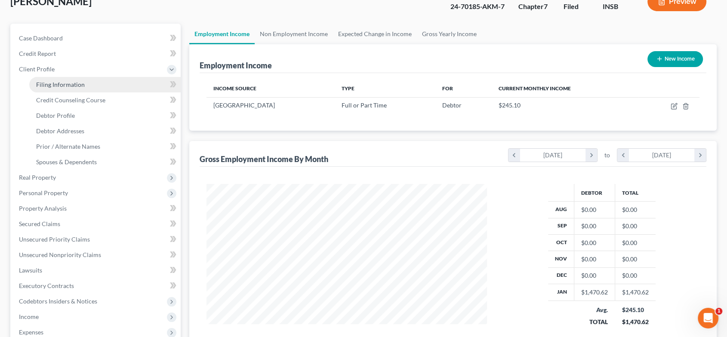
click at [83, 83] on link "Filing Information" at bounding box center [104, 84] width 151 height 15
select select "1"
select select "0"
select select "15"
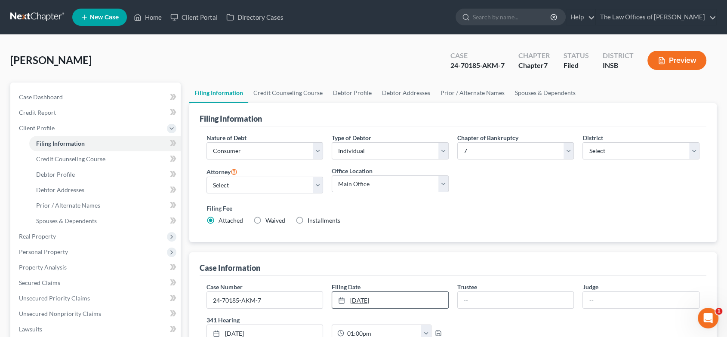
click at [392, 303] on link "2/14/2025" at bounding box center [390, 300] width 116 height 16
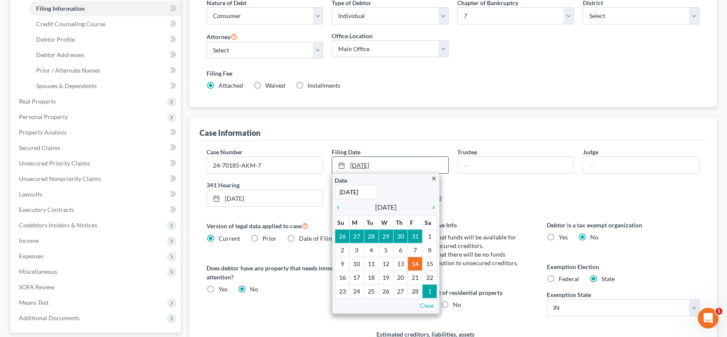
scroll to position [166, 0]
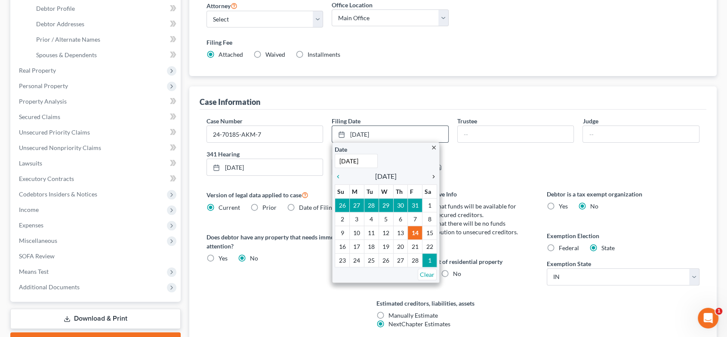
click at [434, 179] on link "chevron_right" at bounding box center [431, 176] width 11 height 10
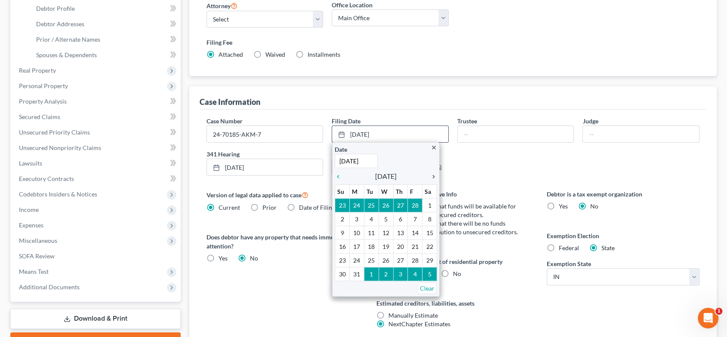
click at [433, 177] on icon "chevron_right" at bounding box center [431, 176] width 11 height 7
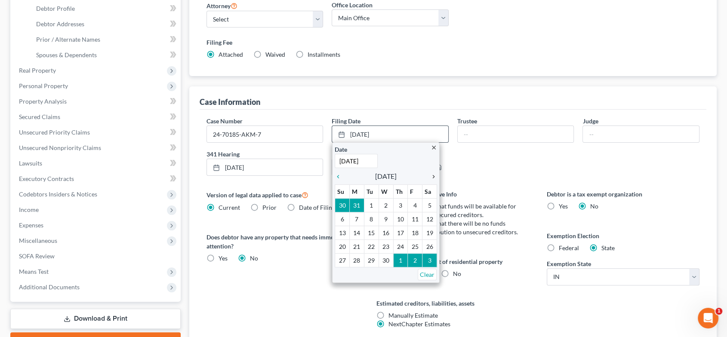
click at [433, 174] on icon "chevron_right" at bounding box center [431, 176] width 11 height 7
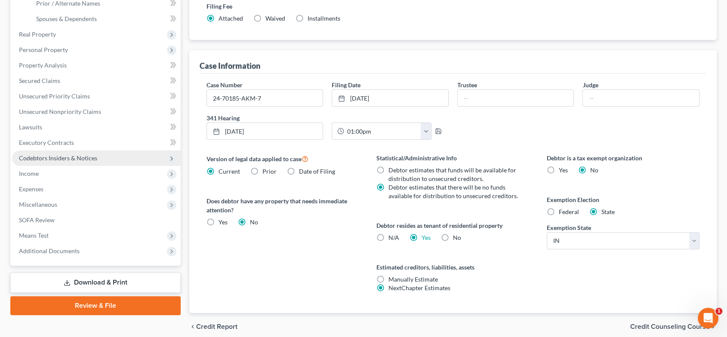
scroll to position [237, 0]
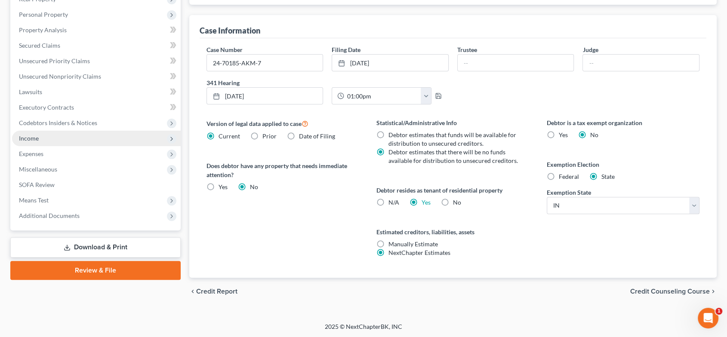
click at [65, 143] on span "Income" at bounding box center [96, 138] width 169 height 15
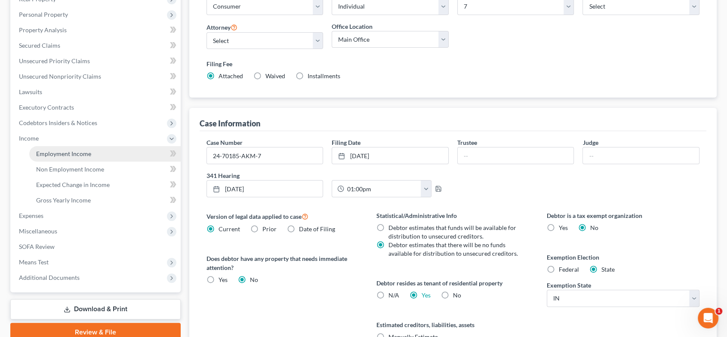
click at [68, 154] on span "Employment Income" at bounding box center [63, 153] width 55 height 7
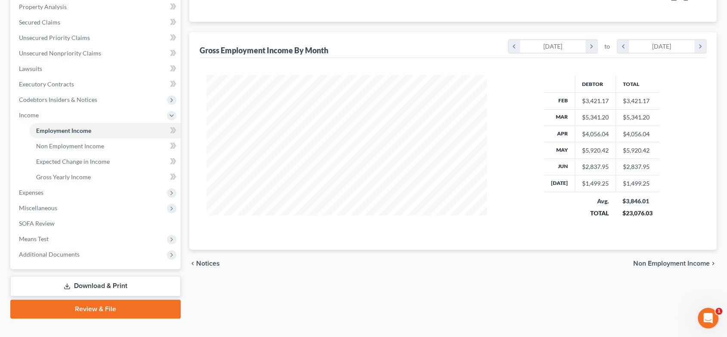
scroll to position [169, 0]
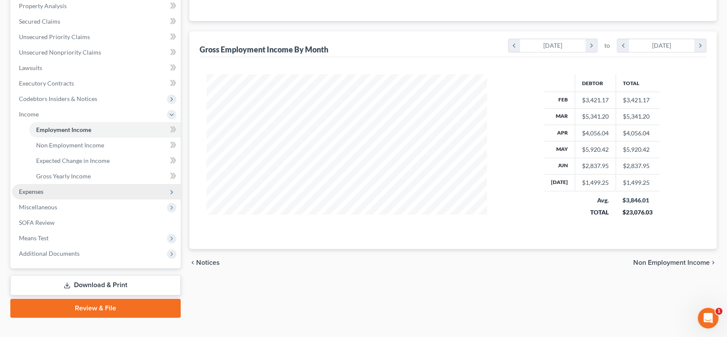
click at [47, 195] on span "Expenses" at bounding box center [96, 191] width 169 height 15
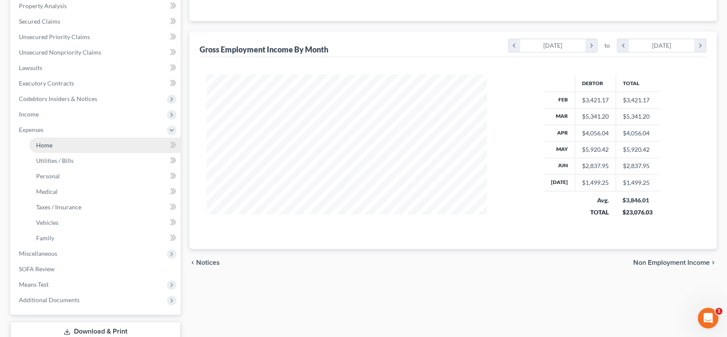
click at [58, 143] on link "Home" at bounding box center [104, 145] width 151 height 15
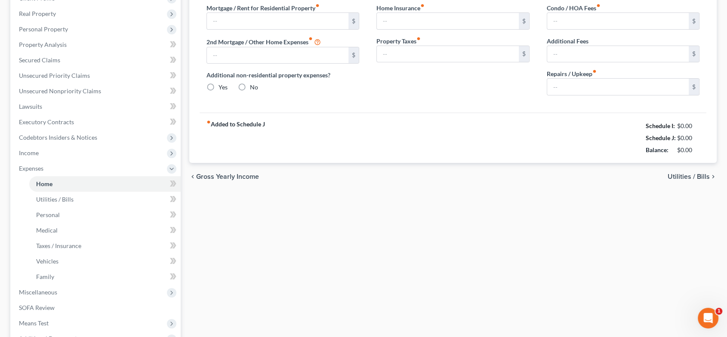
type input "800.00"
type input "0.00"
radio input "true"
type input "0.00"
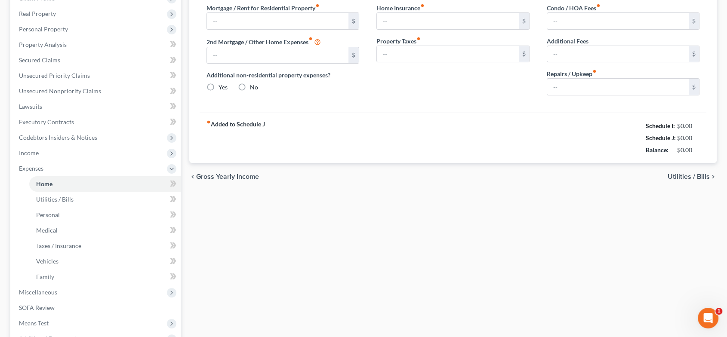
type input "0.00"
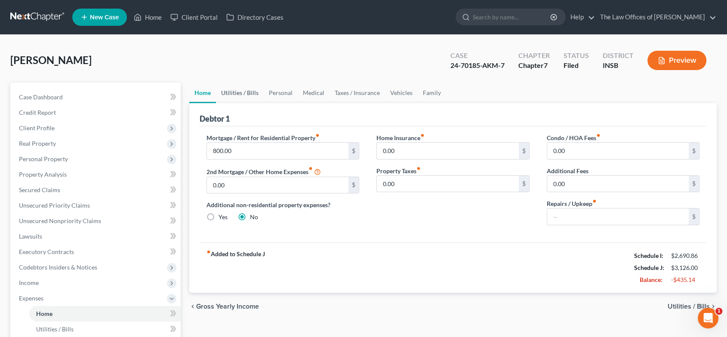
click at [243, 92] on link "Utilities / Bills" at bounding box center [240, 93] width 48 height 21
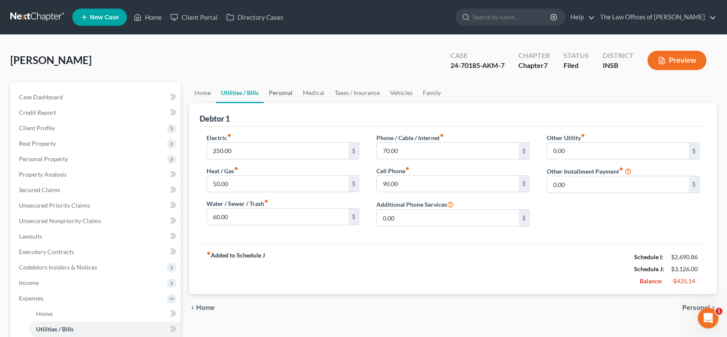
click at [280, 93] on link "Personal" at bounding box center [281, 93] width 34 height 21
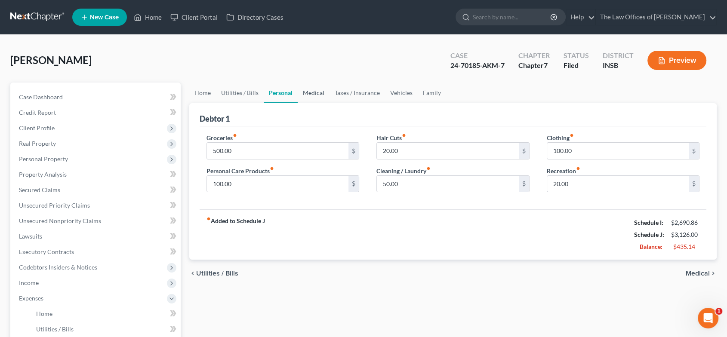
click at [320, 94] on link "Medical" at bounding box center [314, 93] width 32 height 21
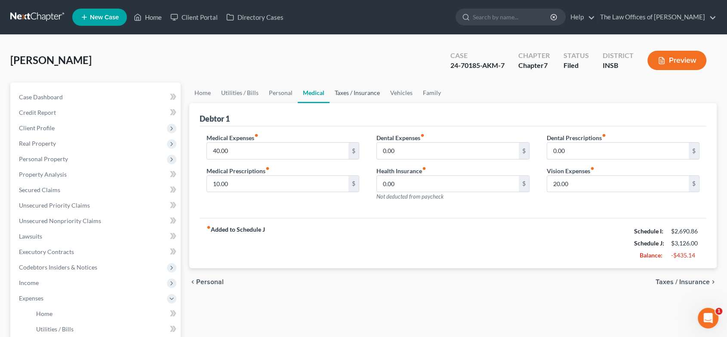
click at [351, 94] on link "Taxes / Insurance" at bounding box center [357, 93] width 55 height 21
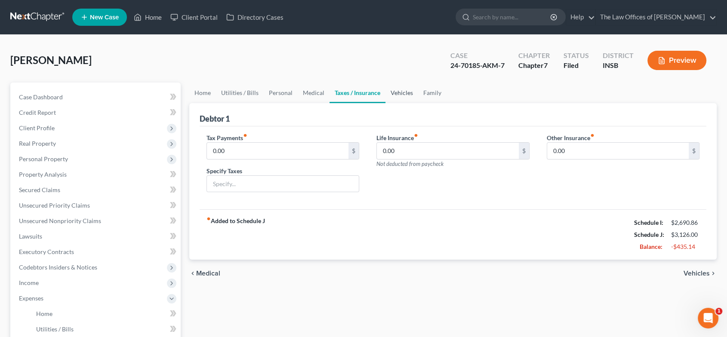
click at [403, 93] on link "Vehicles" at bounding box center [401, 93] width 33 height 21
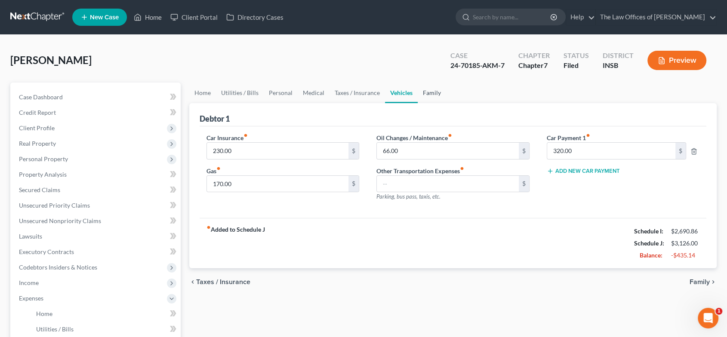
click at [429, 93] on link "Family" at bounding box center [432, 93] width 28 height 21
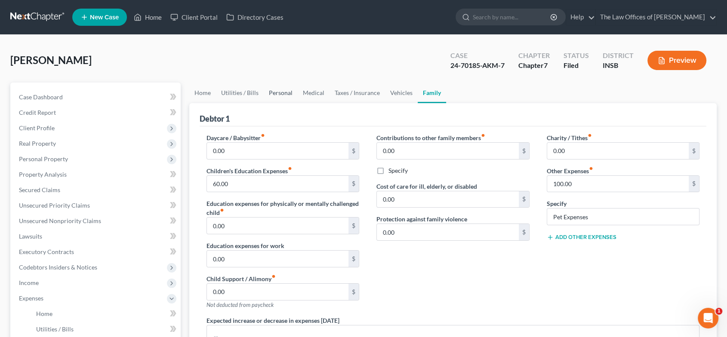
click at [280, 89] on link "Personal" at bounding box center [281, 93] width 34 height 21
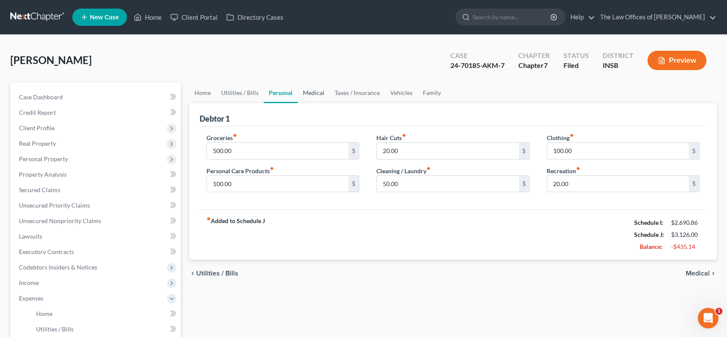
click at [311, 92] on link "Medical" at bounding box center [314, 93] width 32 height 21
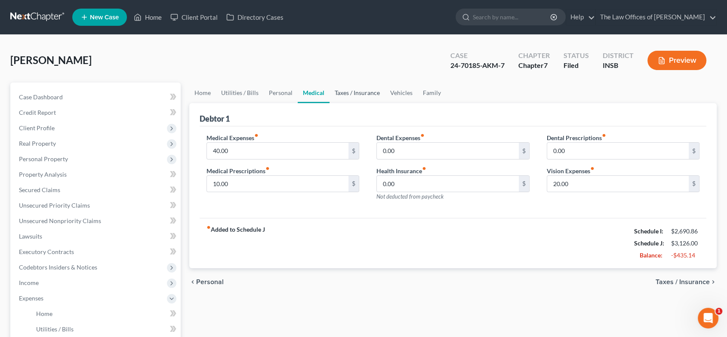
click at [357, 95] on link "Taxes / Insurance" at bounding box center [357, 93] width 55 height 21
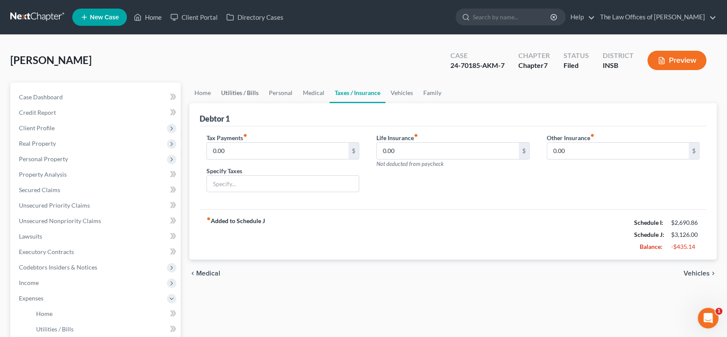
click at [247, 94] on link "Utilities / Bills" at bounding box center [240, 93] width 48 height 21
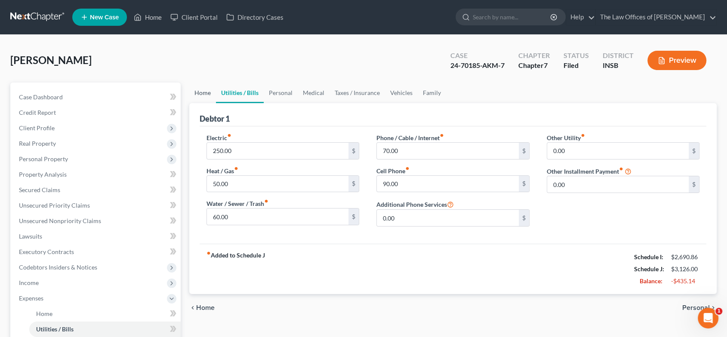
click at [204, 95] on link "Home" at bounding box center [202, 93] width 27 height 21
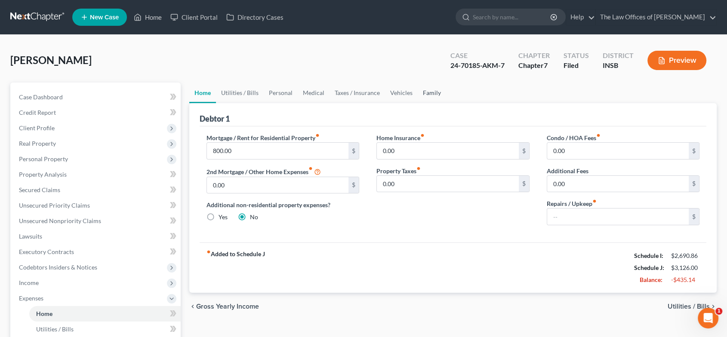
click at [421, 92] on link "Family" at bounding box center [432, 93] width 28 height 21
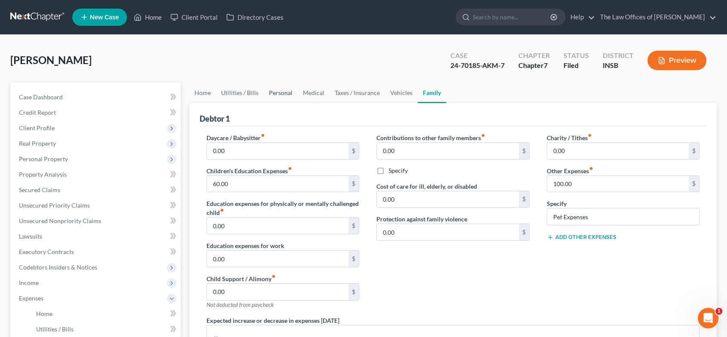
click at [282, 94] on link "Personal" at bounding box center [281, 93] width 34 height 21
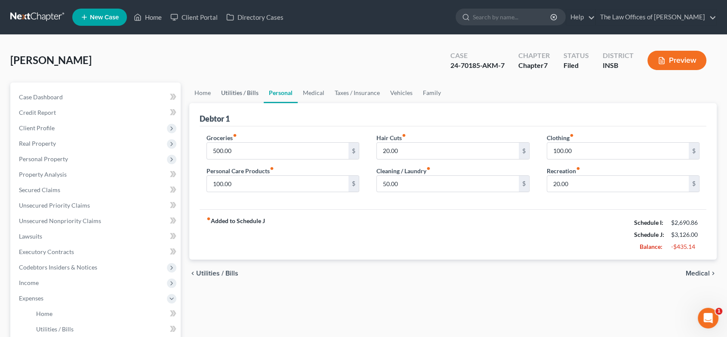
click at [251, 89] on link "Utilities / Bills" at bounding box center [240, 93] width 48 height 21
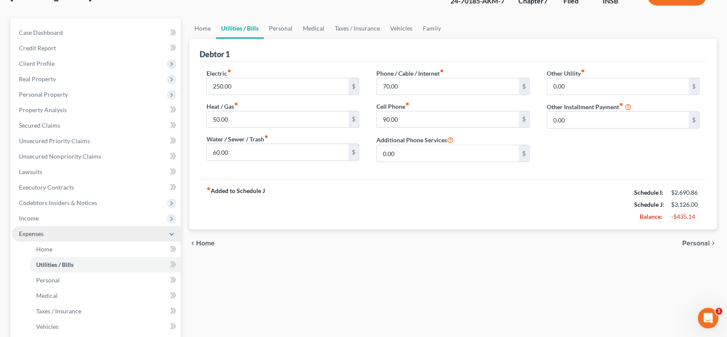
scroll to position [68, 0]
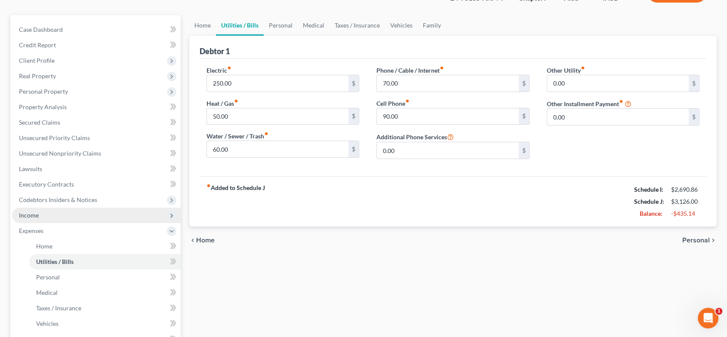
click at [62, 212] on span "Income" at bounding box center [96, 215] width 169 height 15
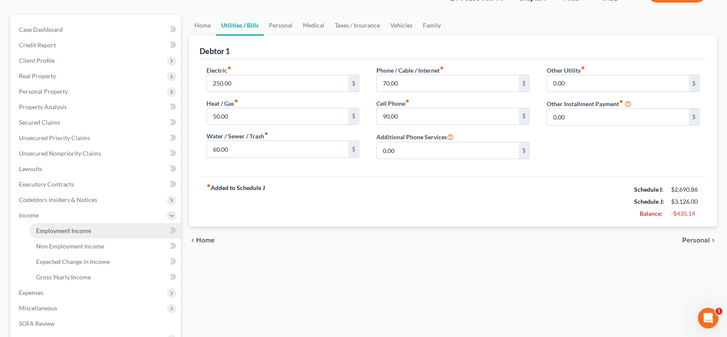
click at [129, 230] on link "Employment Income" at bounding box center [104, 230] width 151 height 15
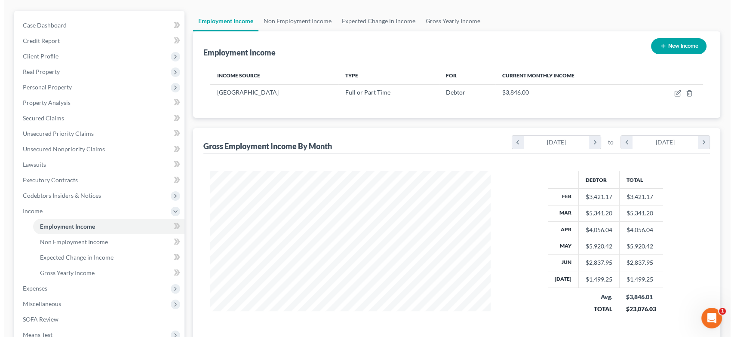
scroll to position [100, 0]
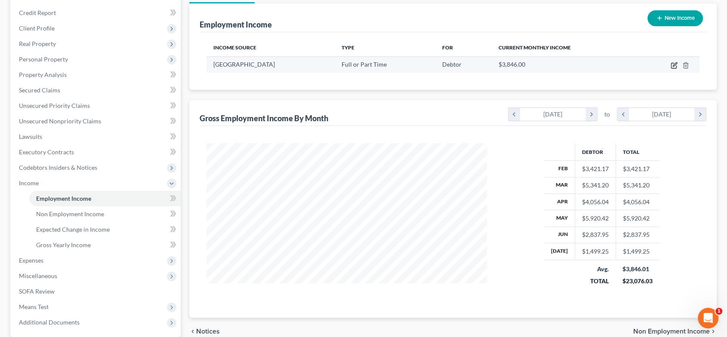
click at [674, 65] on icon "button" at bounding box center [675, 64] width 4 height 4
select select "0"
select select "15"
select select "2"
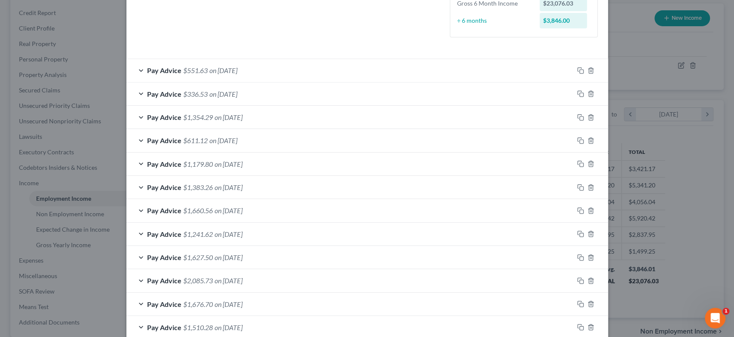
scroll to position [327, 0]
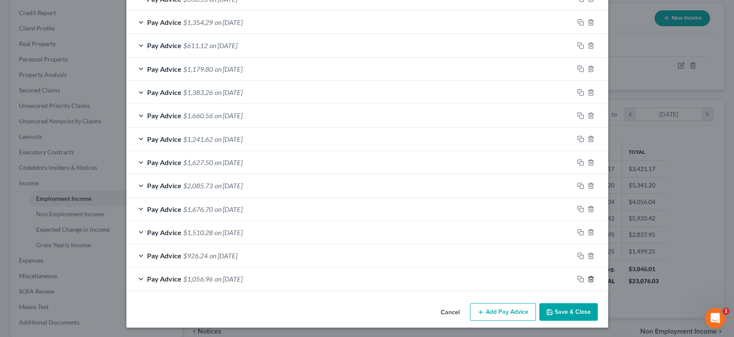
click at [588, 277] on icon "button" at bounding box center [591, 279] width 7 height 7
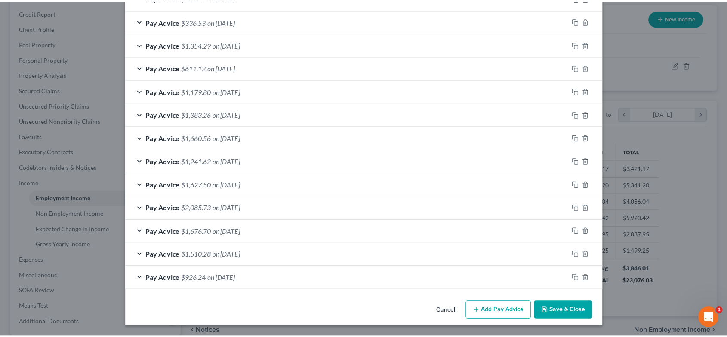
scroll to position [304, 0]
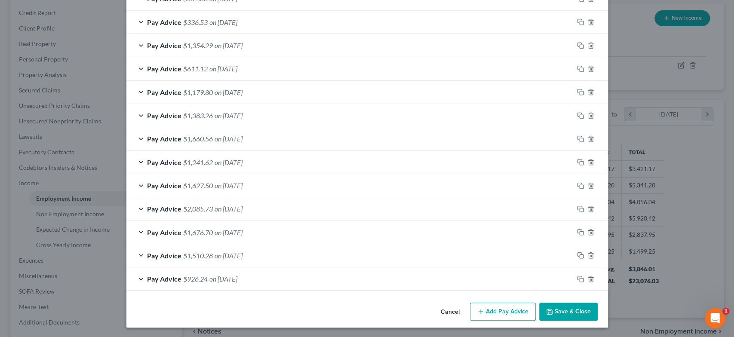
click at [590, 304] on button "Save & Close" at bounding box center [568, 312] width 59 height 18
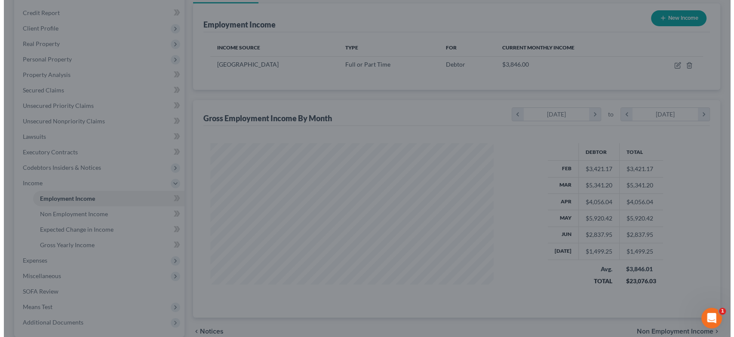
scroll to position [430009, 429864]
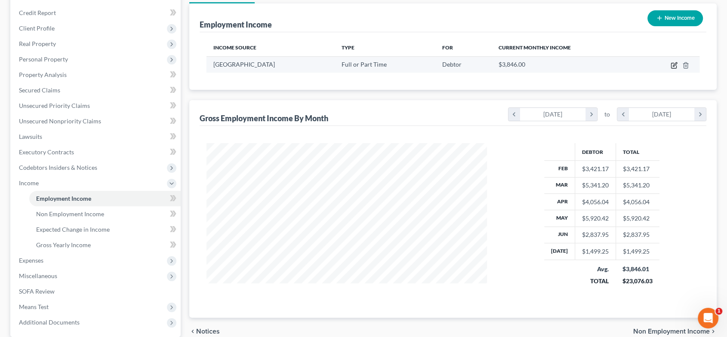
click at [673, 65] on icon "button" at bounding box center [675, 64] width 4 height 4
select select "0"
select select "15"
select select "2"
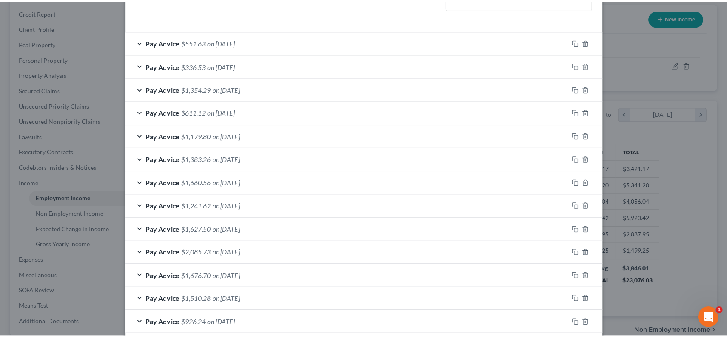
scroll to position [304, 0]
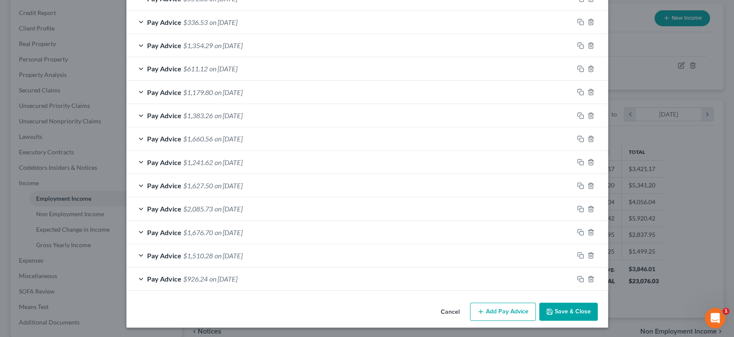
click at [571, 317] on button "Save & Close" at bounding box center [568, 312] width 59 height 18
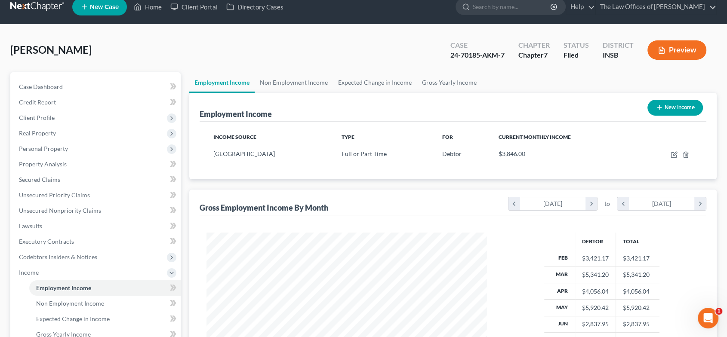
scroll to position [0, 0]
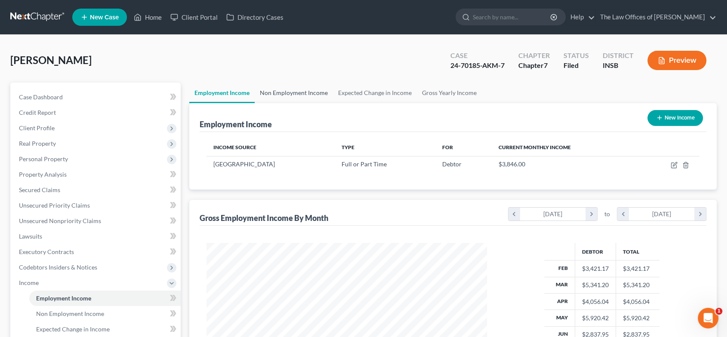
click at [278, 89] on link "Non Employment Income" at bounding box center [294, 93] width 78 height 21
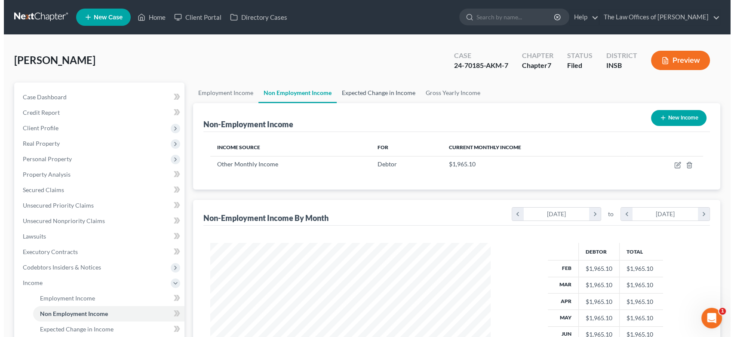
scroll to position [154, 297]
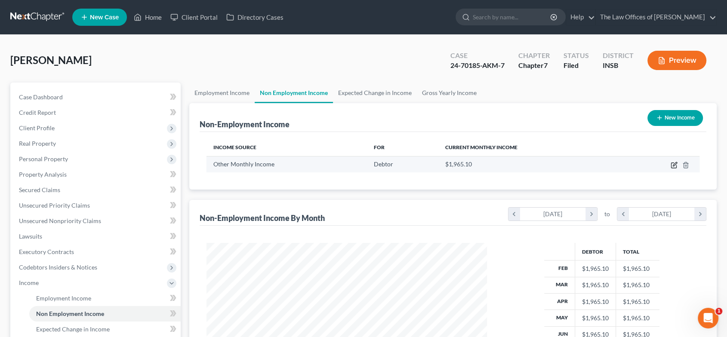
click at [674, 166] on icon "button" at bounding box center [674, 165] width 7 height 7
select select "13"
select select "0"
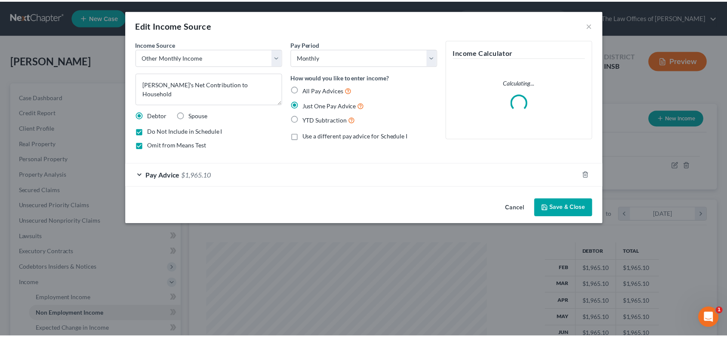
scroll to position [154, 301]
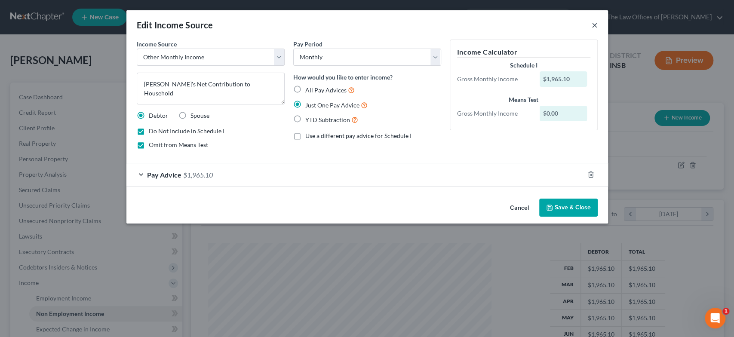
click at [592, 23] on button "×" at bounding box center [595, 25] width 6 height 10
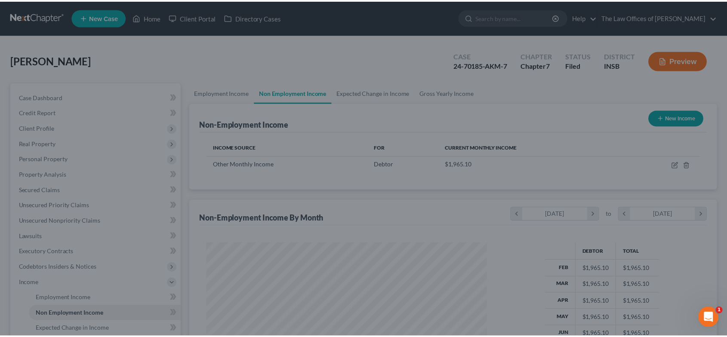
scroll to position [430009, 429864]
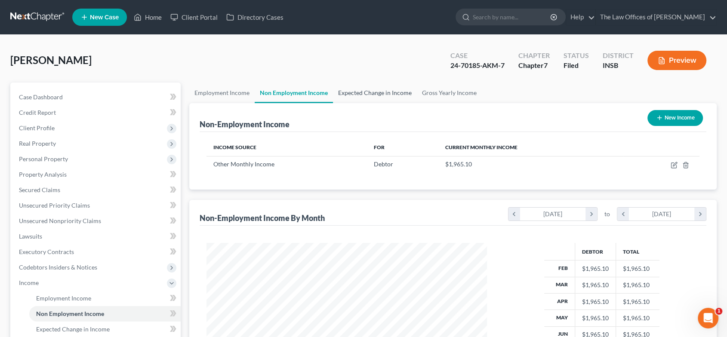
click at [369, 92] on link "Expected Change in Income" at bounding box center [375, 93] width 84 height 21
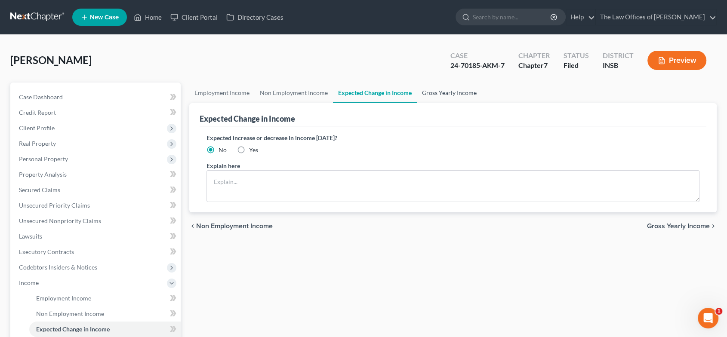
click at [447, 95] on link "Gross Yearly Income" at bounding box center [449, 93] width 65 height 21
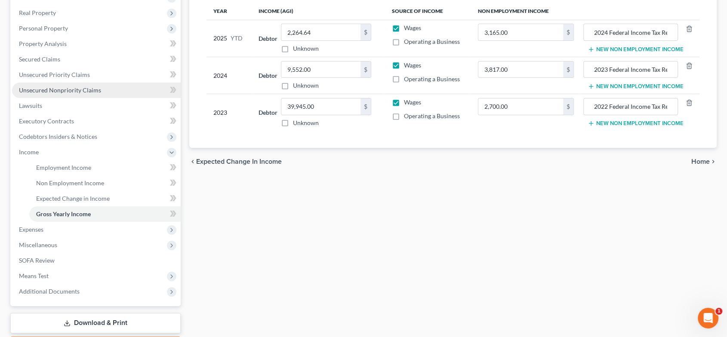
scroll to position [182, 0]
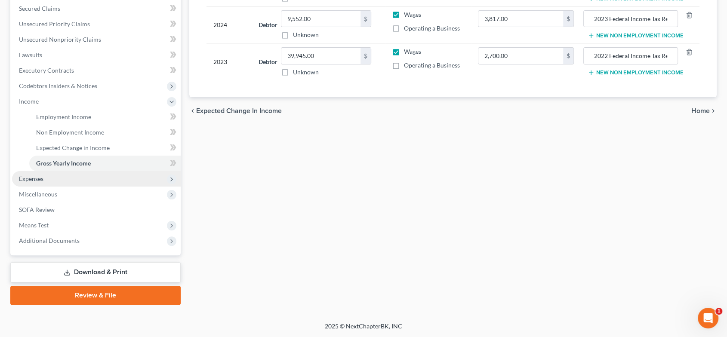
drag, startPoint x: 83, startPoint y: 180, endPoint x: 85, endPoint y: 185, distance: 4.9
click at [83, 181] on span "Expenses" at bounding box center [96, 178] width 169 height 15
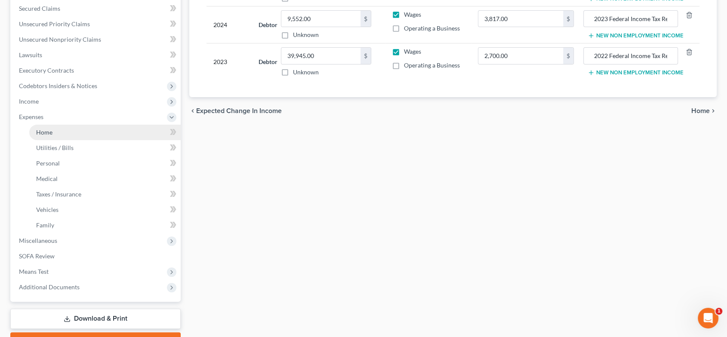
click at [73, 132] on link "Home" at bounding box center [104, 132] width 151 height 15
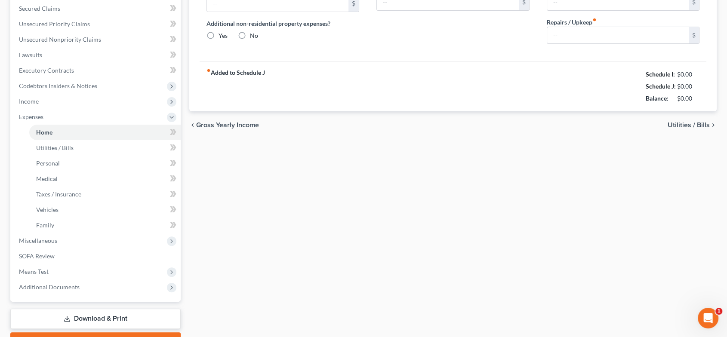
scroll to position [61, 0]
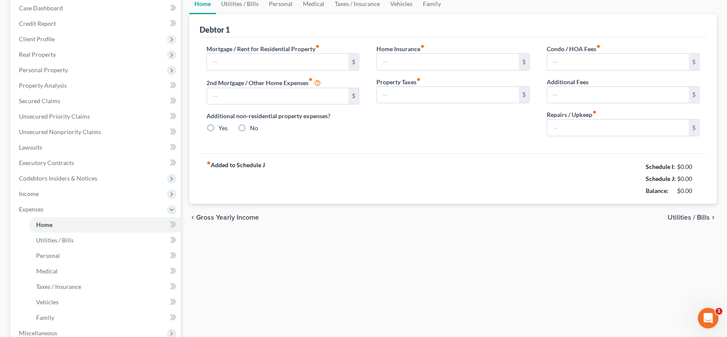
type input "800.00"
type input "0.00"
radio input "true"
type input "0.00"
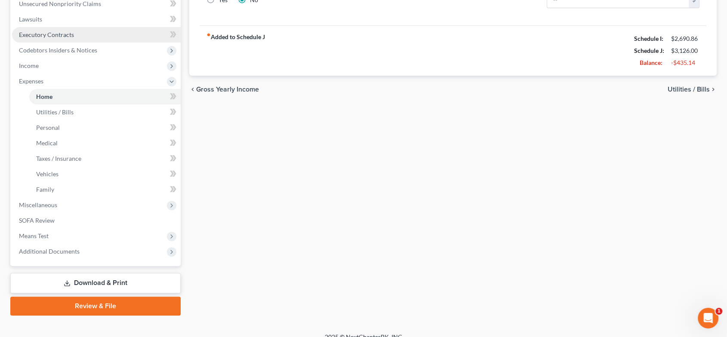
scroll to position [228, 0]
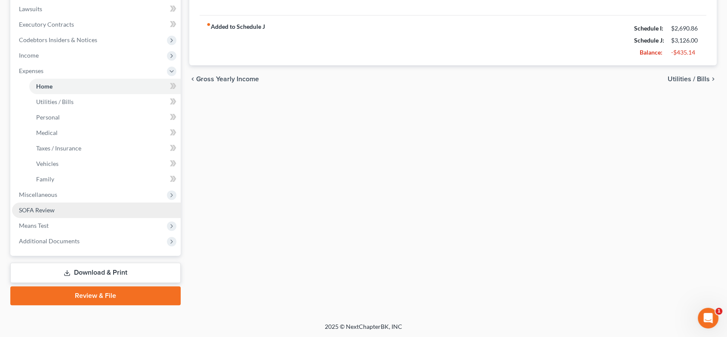
click at [67, 205] on link "SOFA Review" at bounding box center [96, 210] width 169 height 15
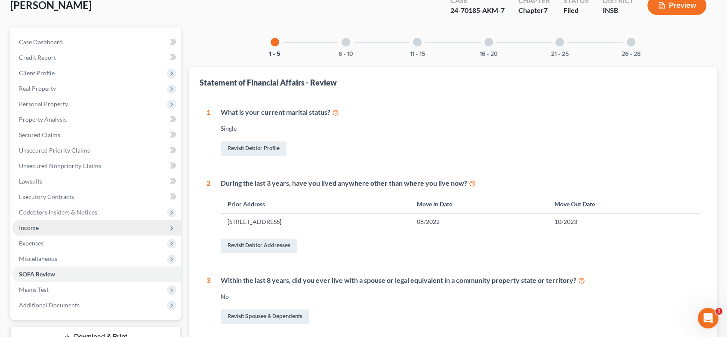
scroll to position [65, 0]
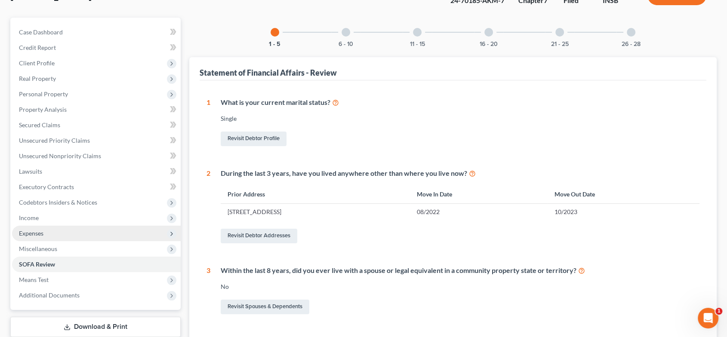
click at [58, 231] on span "Expenses" at bounding box center [96, 233] width 169 height 15
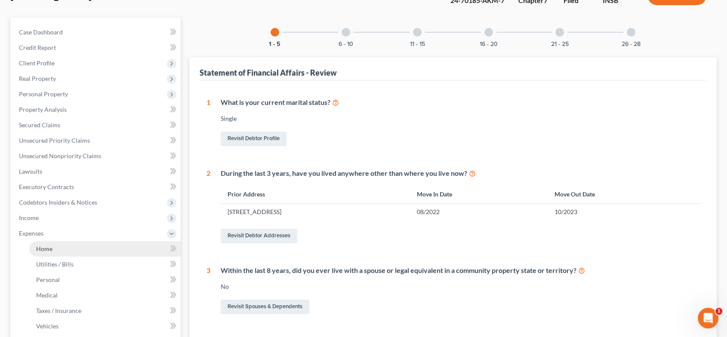
click at [64, 243] on link "Home" at bounding box center [104, 248] width 151 height 15
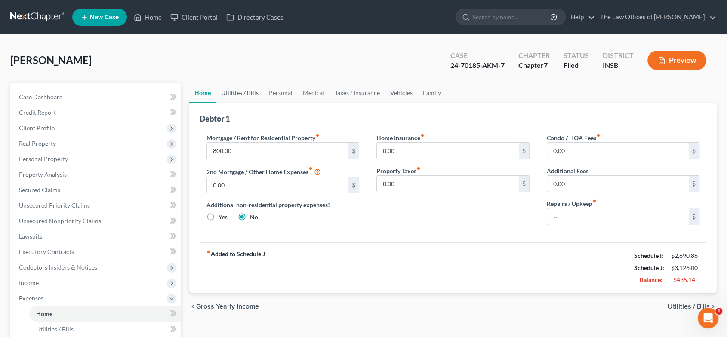
click at [229, 89] on link "Utilities / Bills" at bounding box center [240, 93] width 48 height 21
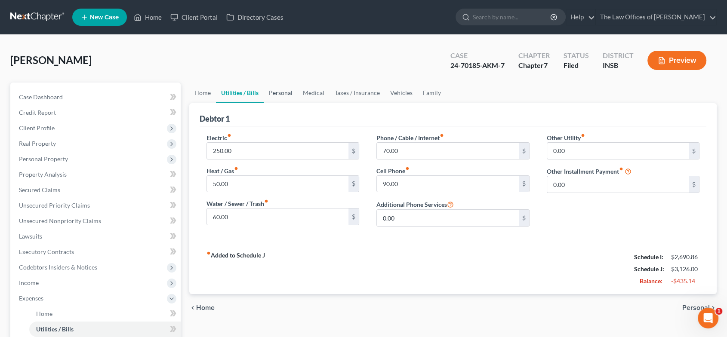
click at [282, 91] on link "Personal" at bounding box center [281, 93] width 34 height 21
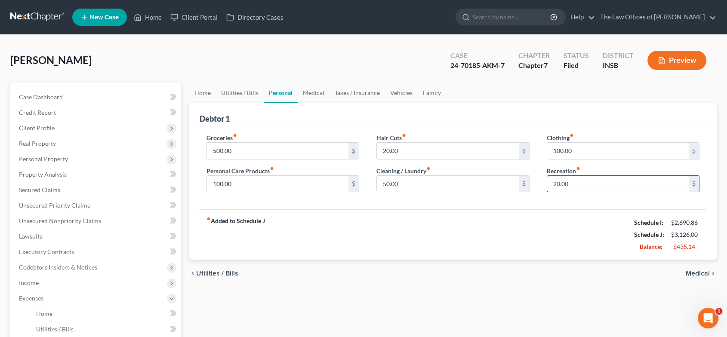
click at [583, 182] on input "20.00" at bounding box center [618, 184] width 142 height 16
click at [312, 94] on link "Medical" at bounding box center [314, 93] width 32 height 21
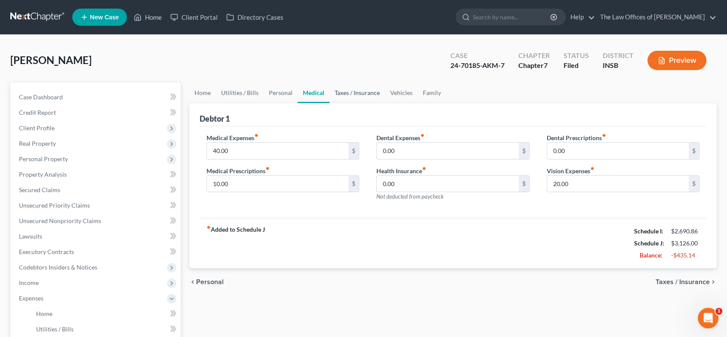
click at [369, 98] on link "Taxes / Insurance" at bounding box center [357, 93] width 55 height 21
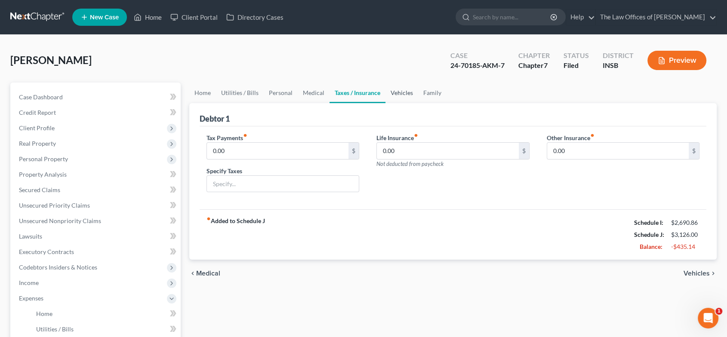
click at [398, 89] on link "Vehicles" at bounding box center [401, 93] width 33 height 21
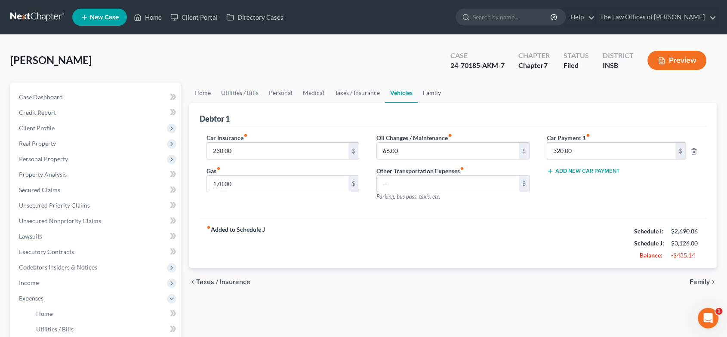
click at [440, 91] on link "Family" at bounding box center [432, 93] width 28 height 21
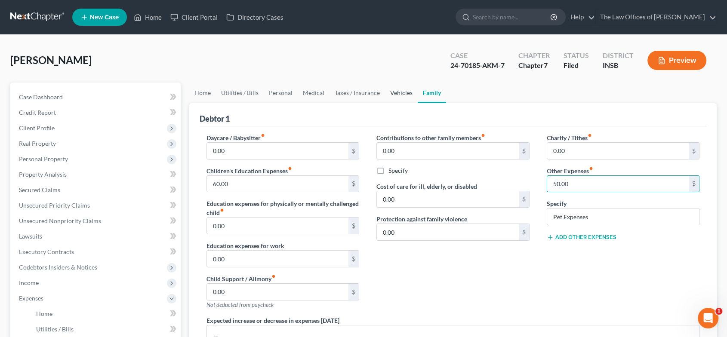
click at [387, 92] on link "Vehicles" at bounding box center [401, 93] width 33 height 21
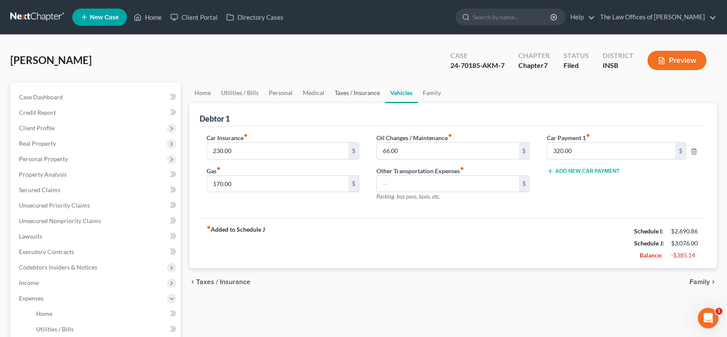
click at [376, 93] on link "Taxes / Insurance" at bounding box center [357, 93] width 55 height 21
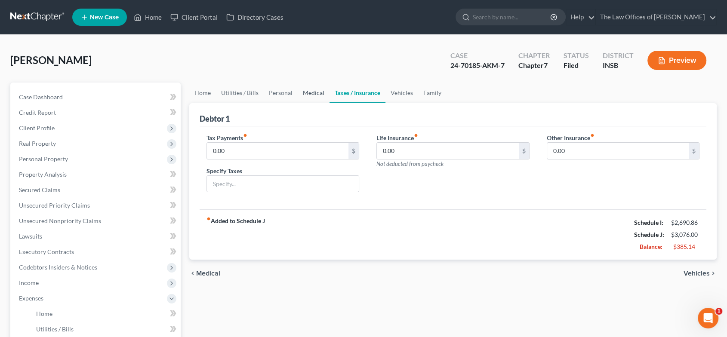
click at [302, 92] on link "Medical" at bounding box center [314, 93] width 32 height 21
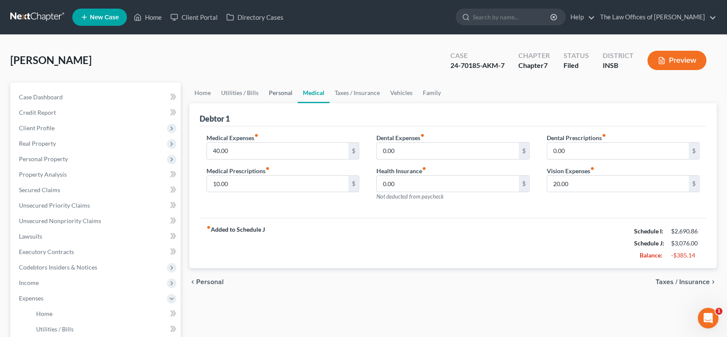
click at [281, 92] on link "Personal" at bounding box center [281, 93] width 34 height 21
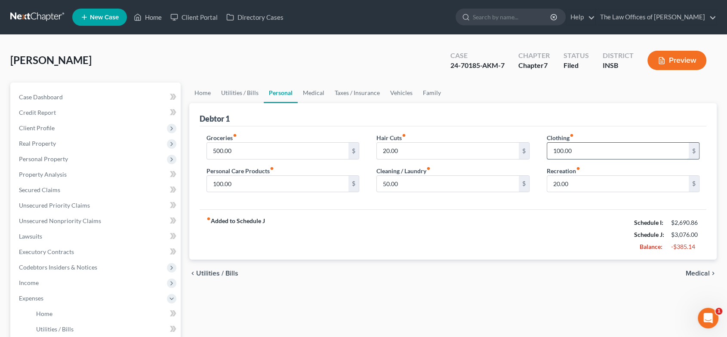
click at [562, 155] on input "100.00" at bounding box center [618, 151] width 142 height 16
click at [237, 92] on link "Utilities / Bills" at bounding box center [240, 93] width 48 height 21
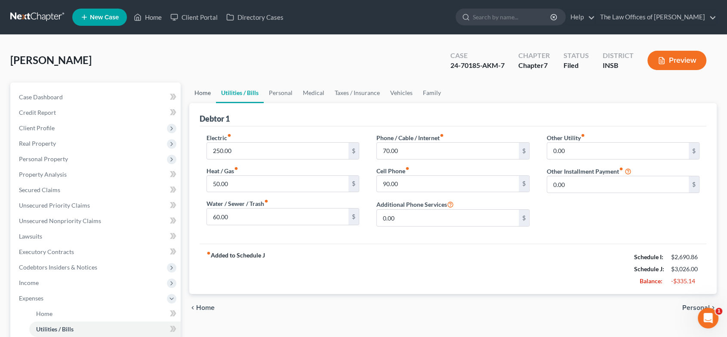
click at [201, 92] on link "Home" at bounding box center [202, 93] width 27 height 21
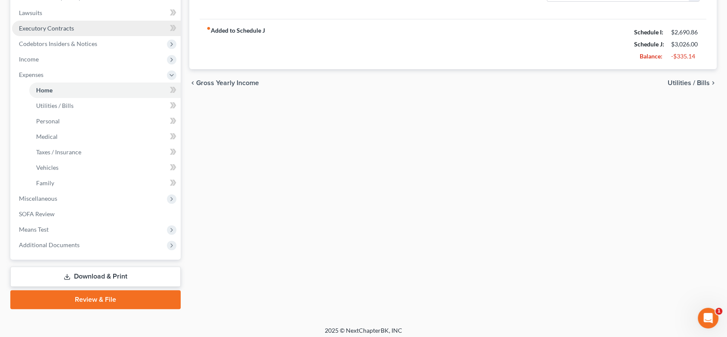
scroll to position [228, 0]
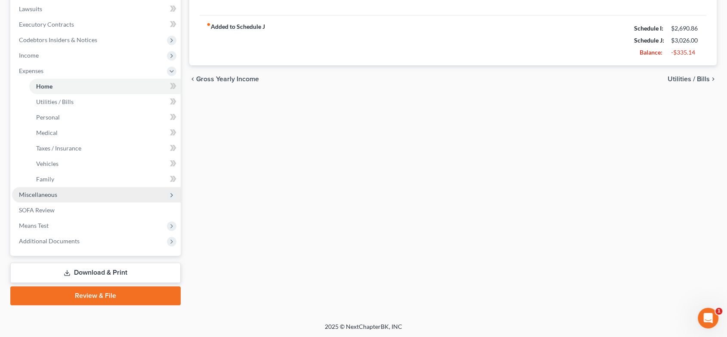
click at [61, 199] on span "Miscellaneous" at bounding box center [96, 194] width 169 height 15
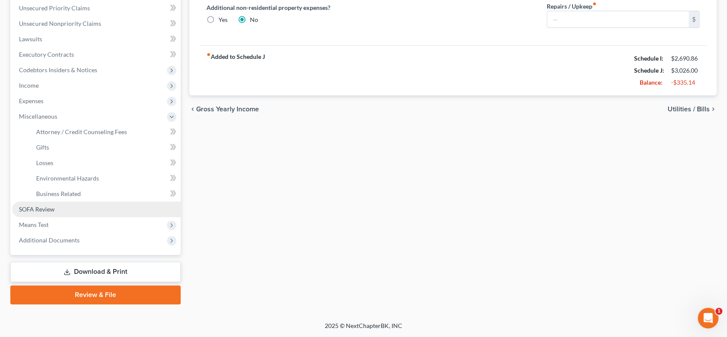
scroll to position [197, 0]
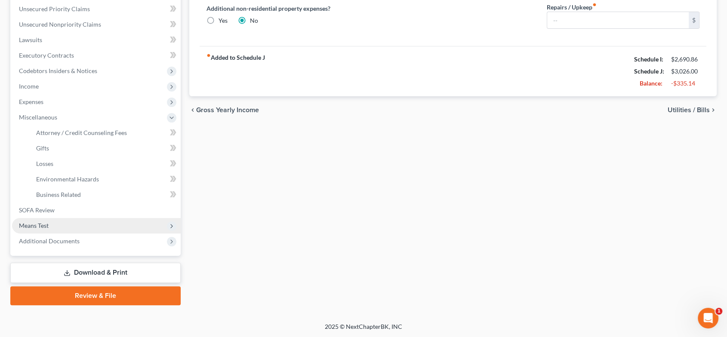
click at [60, 226] on span "Means Test" at bounding box center [96, 225] width 169 height 15
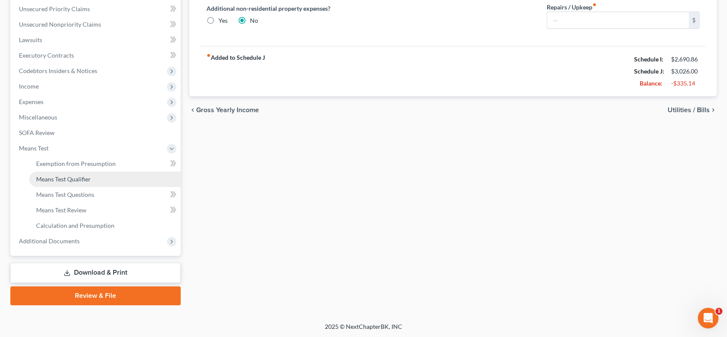
click at [84, 182] on span "Means Test Qualifier" at bounding box center [63, 179] width 55 height 7
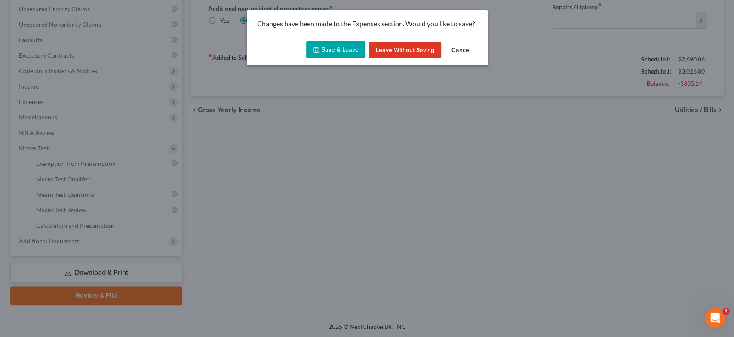
click at [344, 54] on button "Save & Leave" at bounding box center [335, 50] width 59 height 18
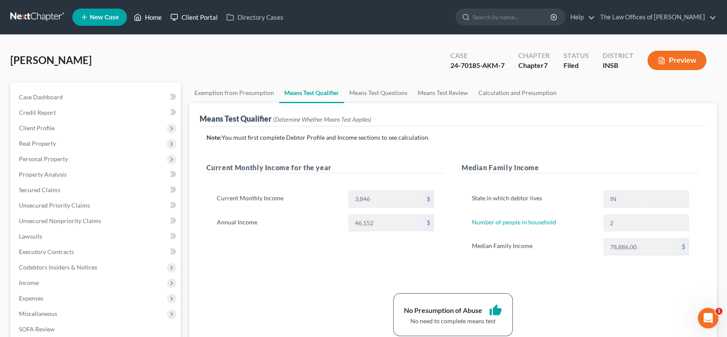
drag, startPoint x: 153, startPoint y: 16, endPoint x: 219, endPoint y: 24, distance: 66.3
click at [153, 16] on link "Home" at bounding box center [147, 16] width 37 height 15
